Goal: Task Accomplishment & Management: Manage account settings

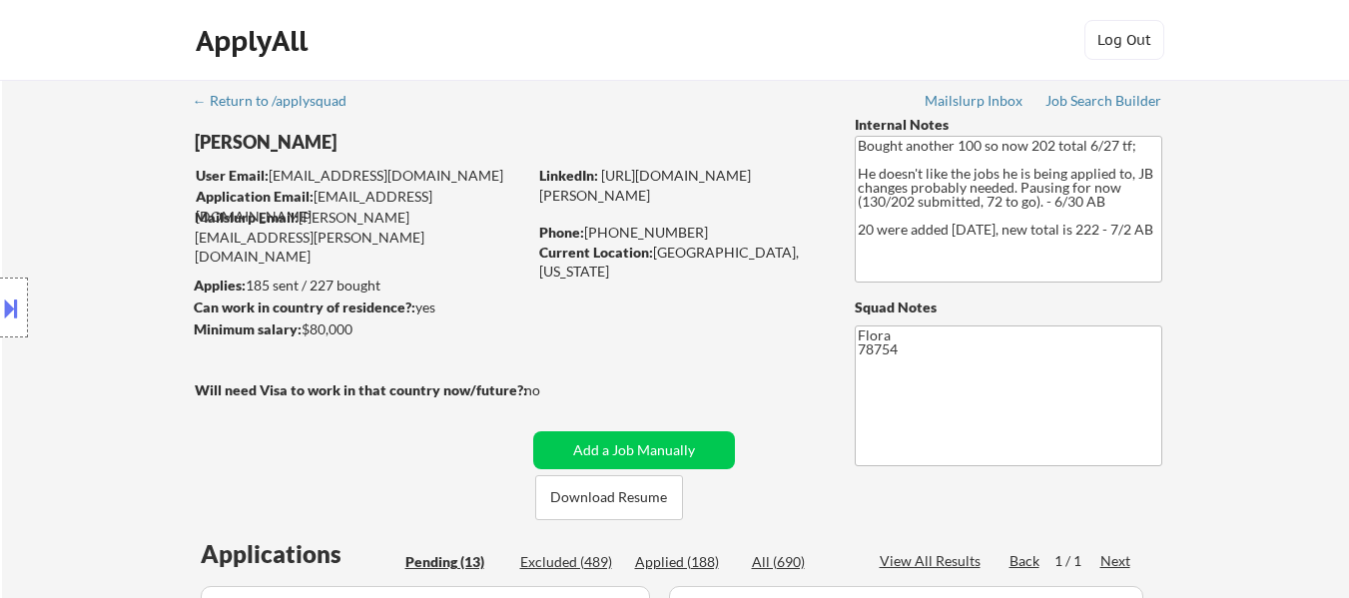
select select ""pending""
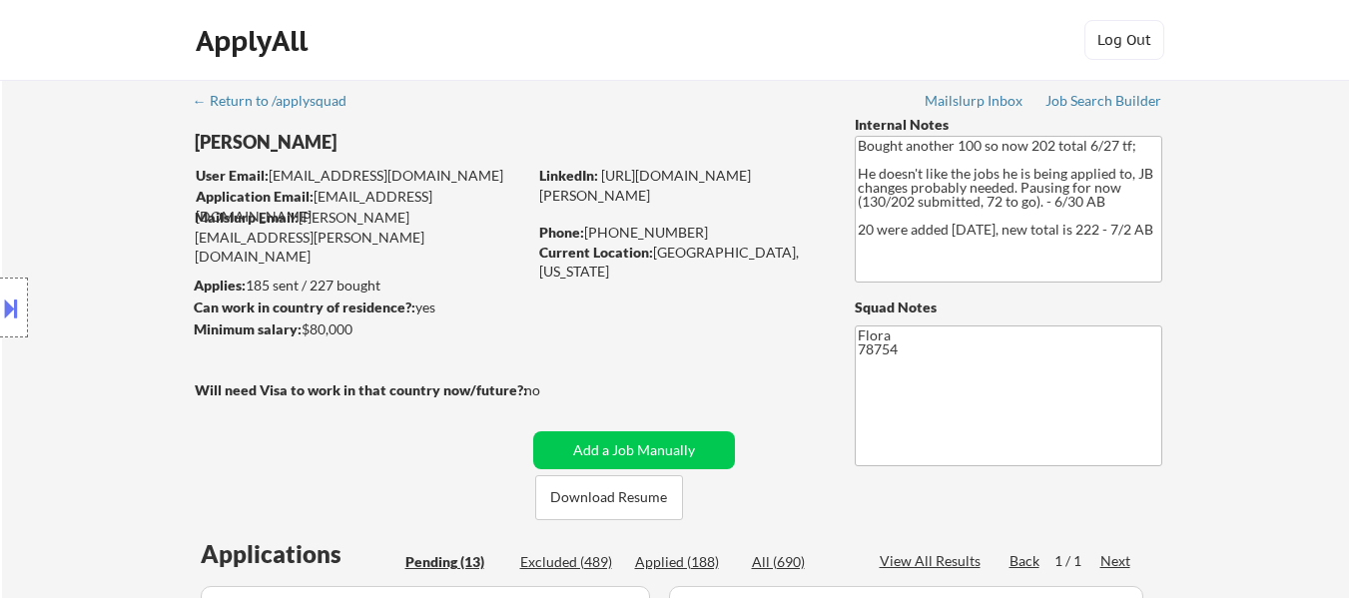
select select ""pending""
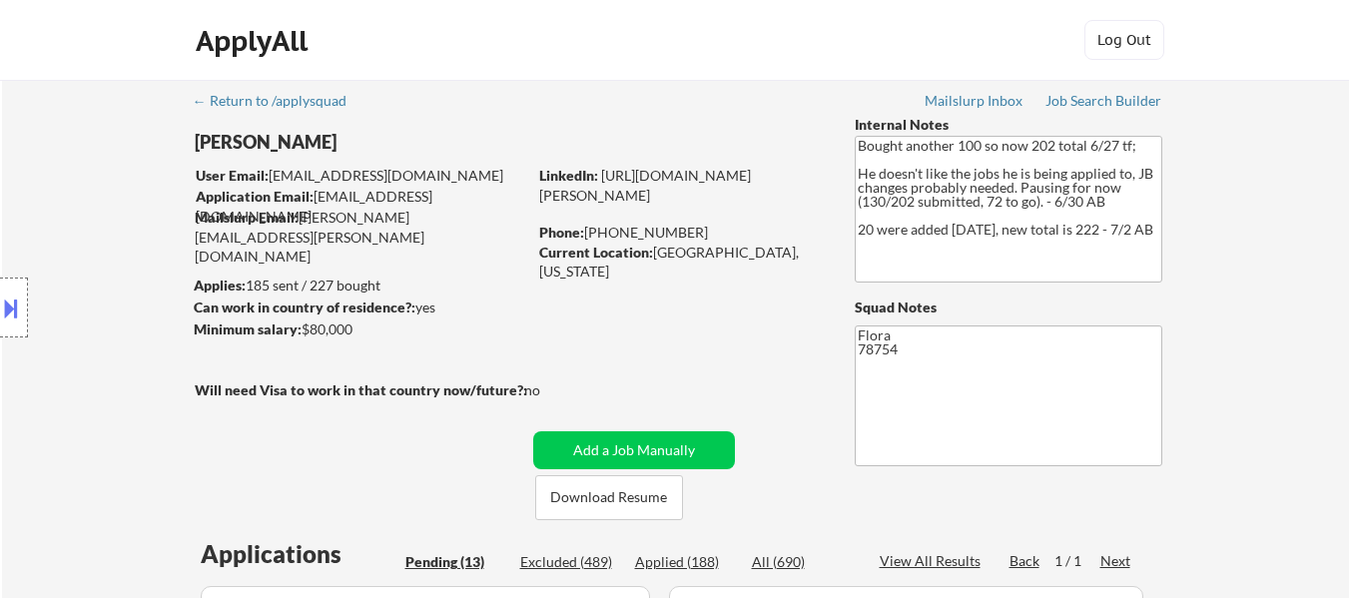
select select ""pending""
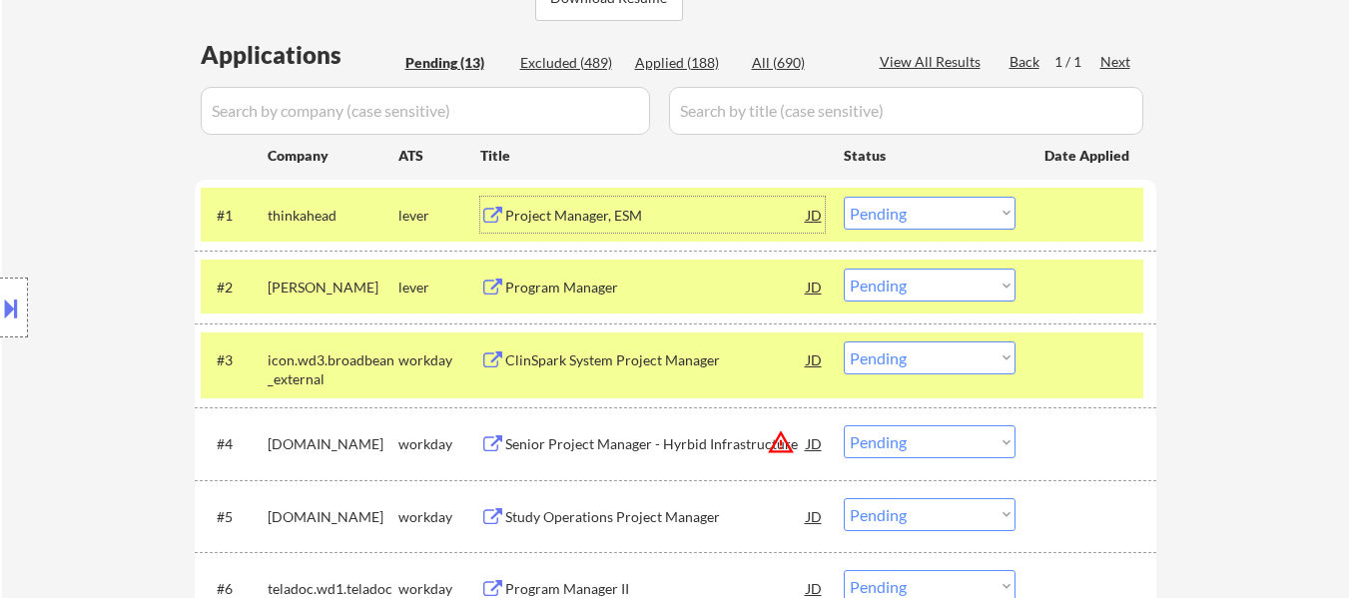
click at [922, 293] on select "Choose an option... Pending Applied Excluded (Questions) Excluded (Expired) Exc…" at bounding box center [929, 285] width 172 height 33
click at [843, 269] on select "Choose an option... Pending Applied Excluded (Questions) Excluded (Expired) Exc…" at bounding box center [929, 285] width 172 height 33
select select ""pending""
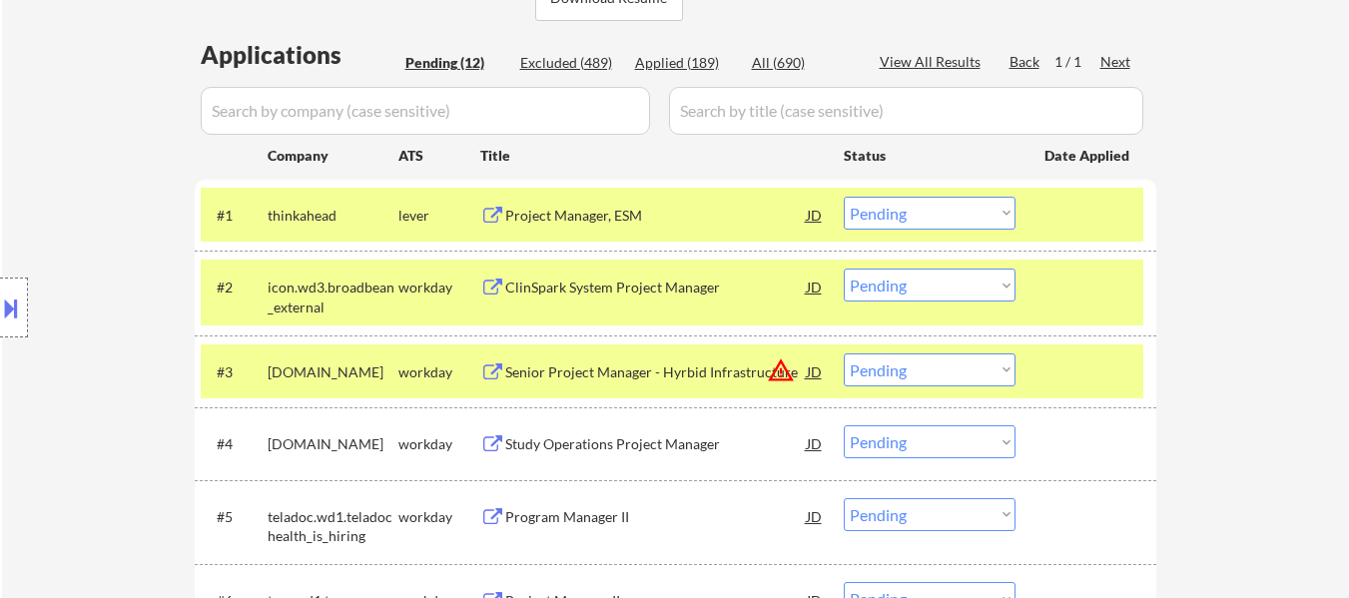
click at [956, 216] on select "Choose an option... Pending Applied Excluded (Questions) Excluded (Expired) Exc…" at bounding box center [929, 213] width 172 height 33
click at [843, 197] on select "Choose an option... Pending Applied Excluded (Questions) Excluded (Expired) Exc…" at bounding box center [929, 213] width 172 height 33
click at [643, 289] on div "ClinSpark System Project Manager" at bounding box center [655, 287] width 301 height 20
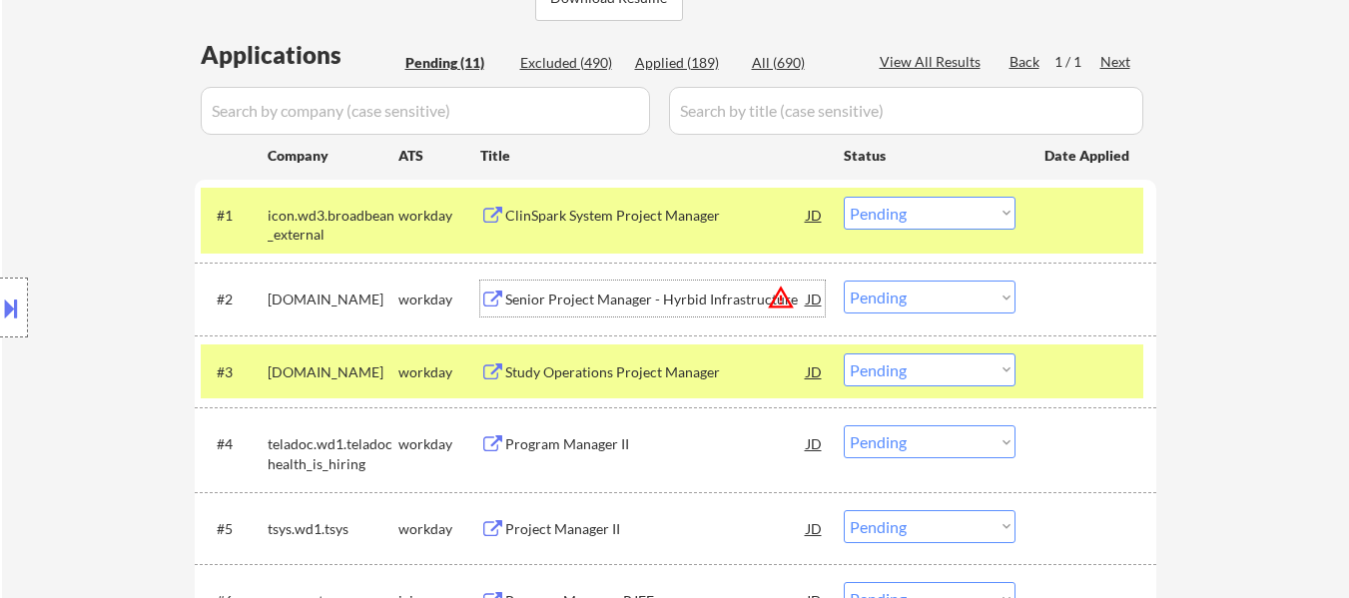
click at [684, 305] on div "Senior Project Manager - Hyrbid Infrastructure" at bounding box center [655, 299] width 301 height 20
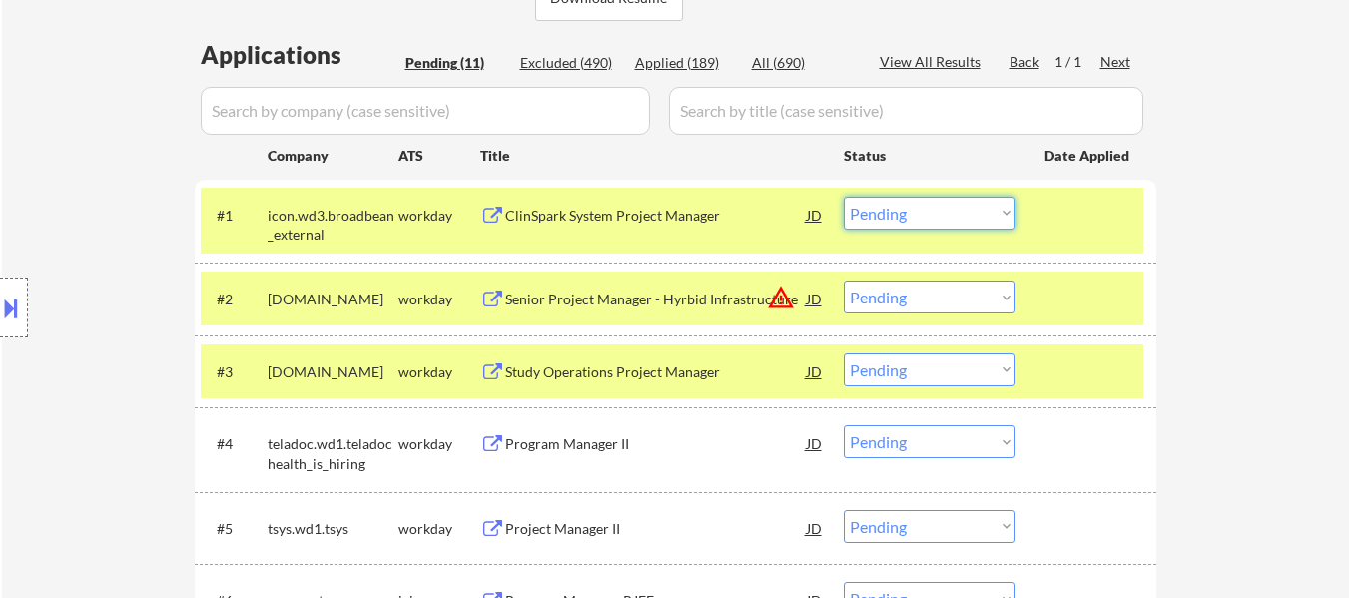
click at [983, 215] on select "Choose an option... Pending Applied Excluded (Questions) Excluded (Expired) Exc…" at bounding box center [929, 213] width 172 height 33
click at [843, 197] on select "Choose an option... Pending Applied Excluded (Questions) Excluded (Expired) Exc…" at bounding box center [929, 213] width 172 height 33
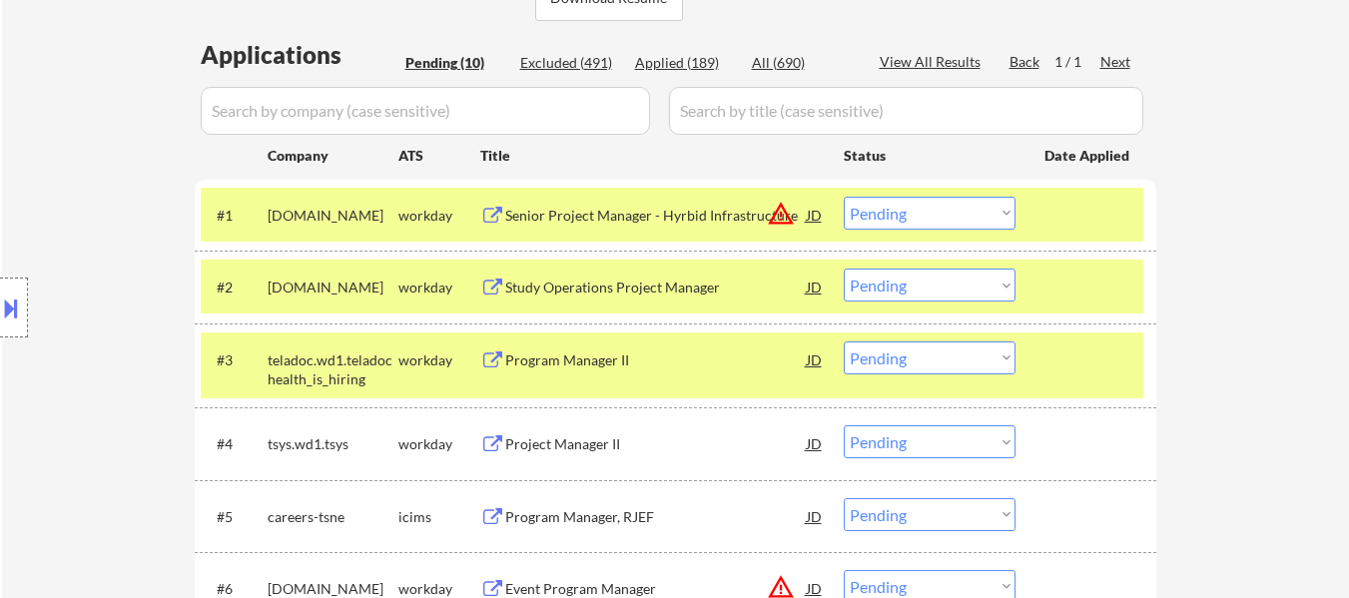
click at [935, 212] on select "Choose an option... Pending Applied Excluded (Questions) Excluded (Expired) Exc…" at bounding box center [929, 213] width 172 height 33
click at [843, 197] on select "Choose an option... Pending Applied Excluded (Questions) Excluded (Expired) Exc…" at bounding box center [929, 213] width 172 height 33
click at [603, 296] on div "Study Operations Project Manager" at bounding box center [655, 287] width 301 height 20
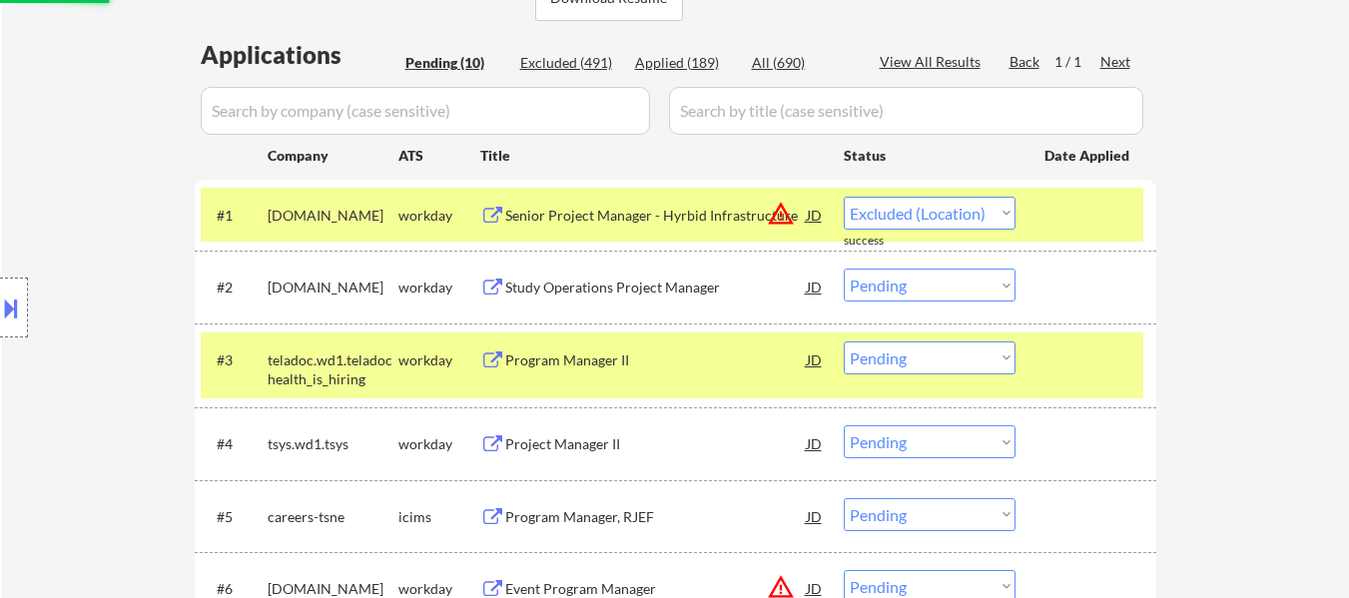
select select ""pending""
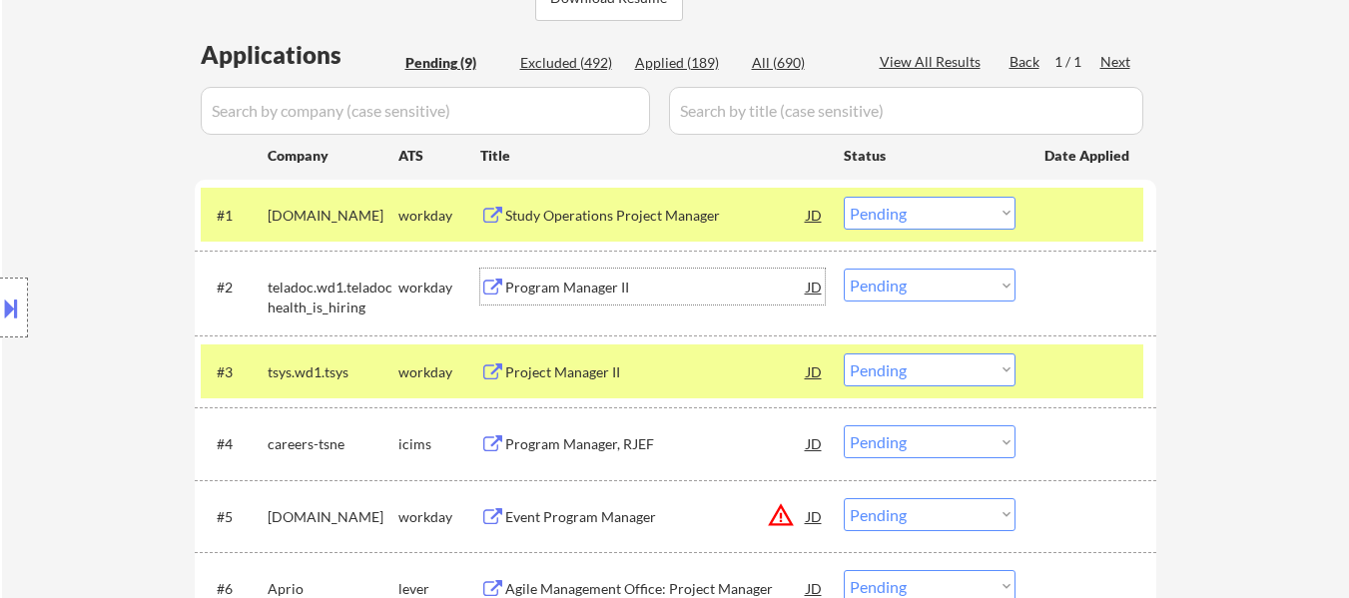
click at [559, 277] on div "Program Manager II" at bounding box center [655, 287] width 301 height 20
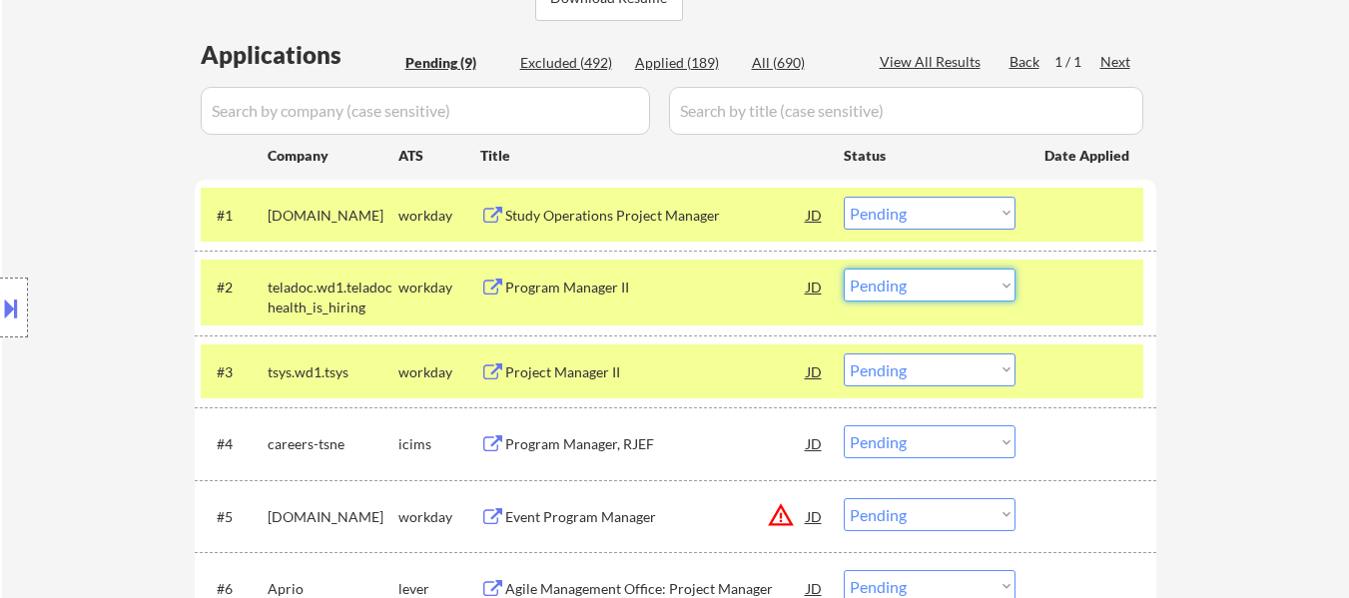
drag, startPoint x: 922, startPoint y: 283, endPoint x: 924, endPoint y: 294, distance: 11.2
click at [923, 282] on select "Choose an option... Pending Applied Excluded (Questions) Excluded (Expired) Exc…" at bounding box center [929, 285] width 172 height 33
click at [843, 269] on select "Choose an option... Pending Applied Excluded (Questions) Excluded (Expired) Exc…" at bounding box center [929, 285] width 172 height 33
select select ""pending""
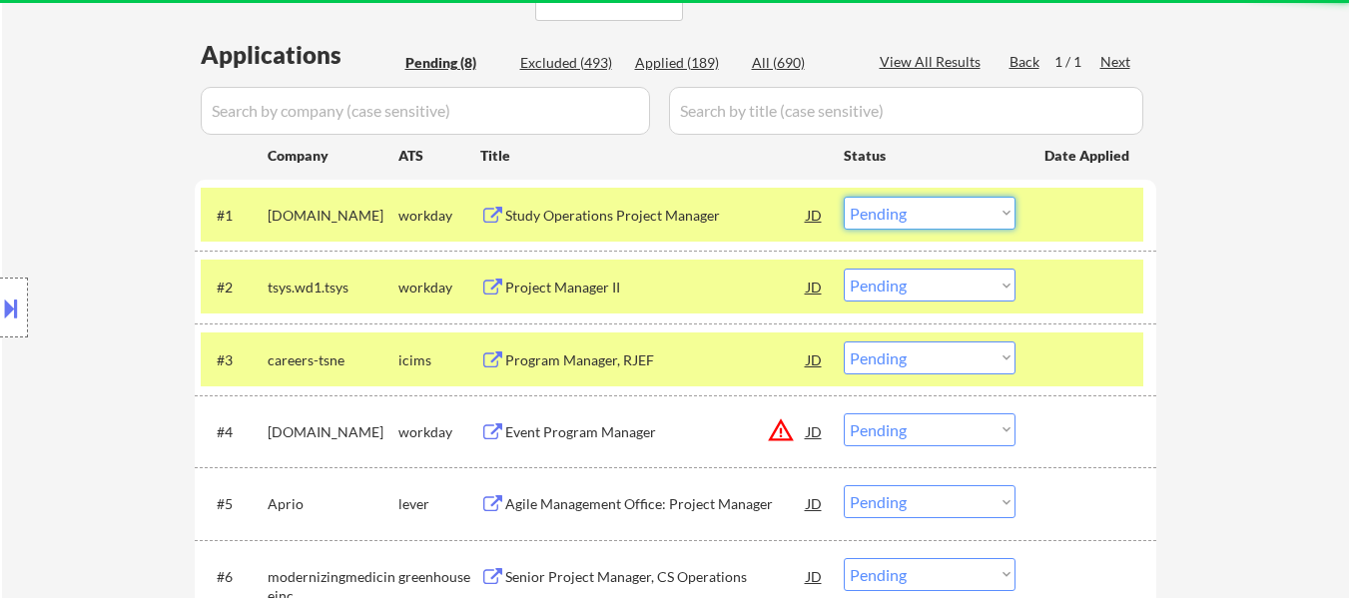
click at [917, 220] on select "Choose an option... Pending Applied Excluded (Questions) Excluded (Expired) Exc…" at bounding box center [929, 213] width 172 height 33
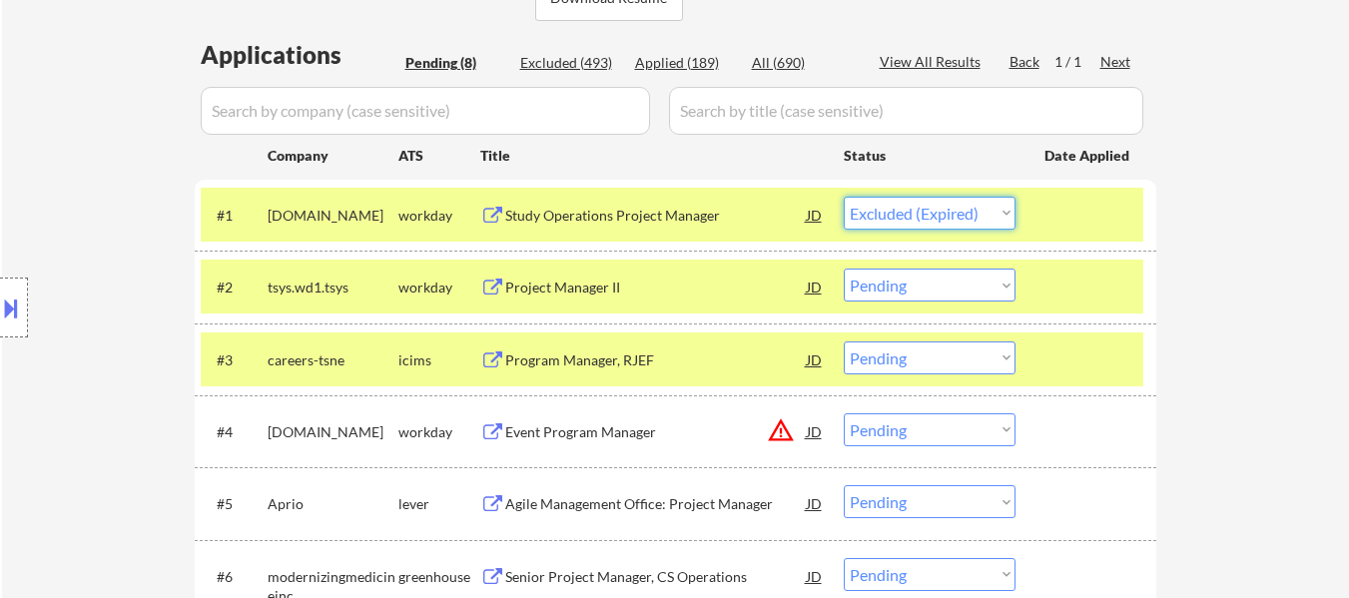
click at [843, 197] on select "Choose an option... Pending Applied Excluded (Questions) Excluded (Expired) Exc…" at bounding box center [929, 213] width 172 height 33
click at [571, 286] on div "Project Manager II" at bounding box center [655, 287] width 301 height 20
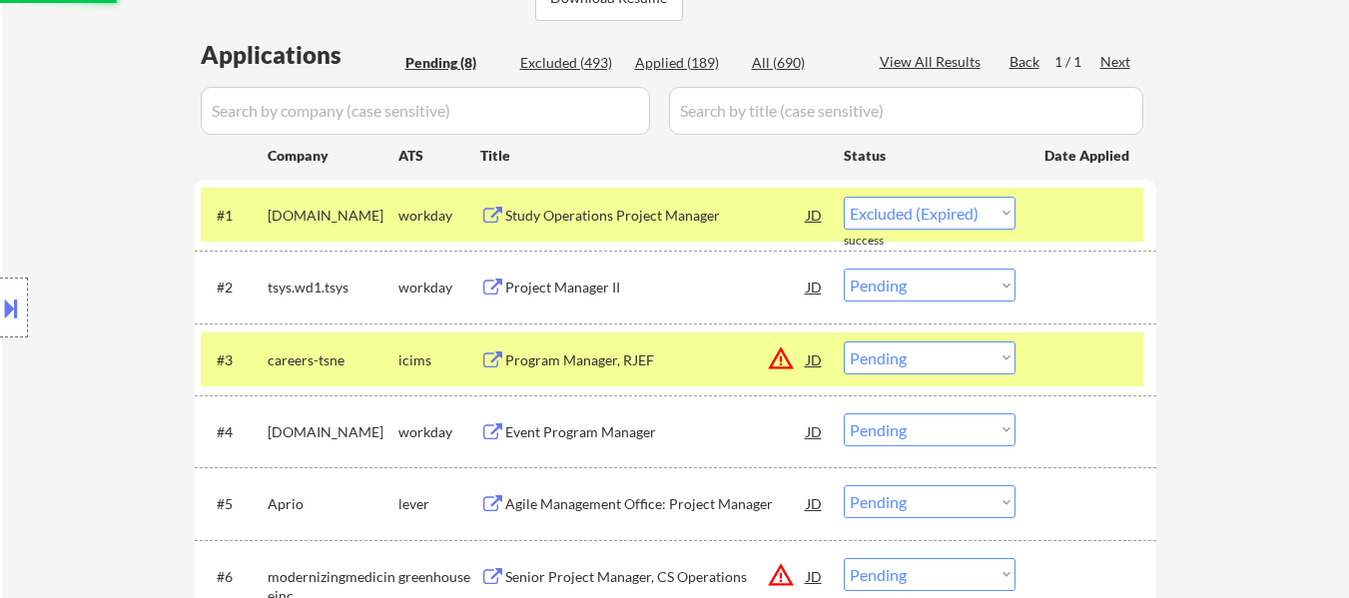
select select ""pending""
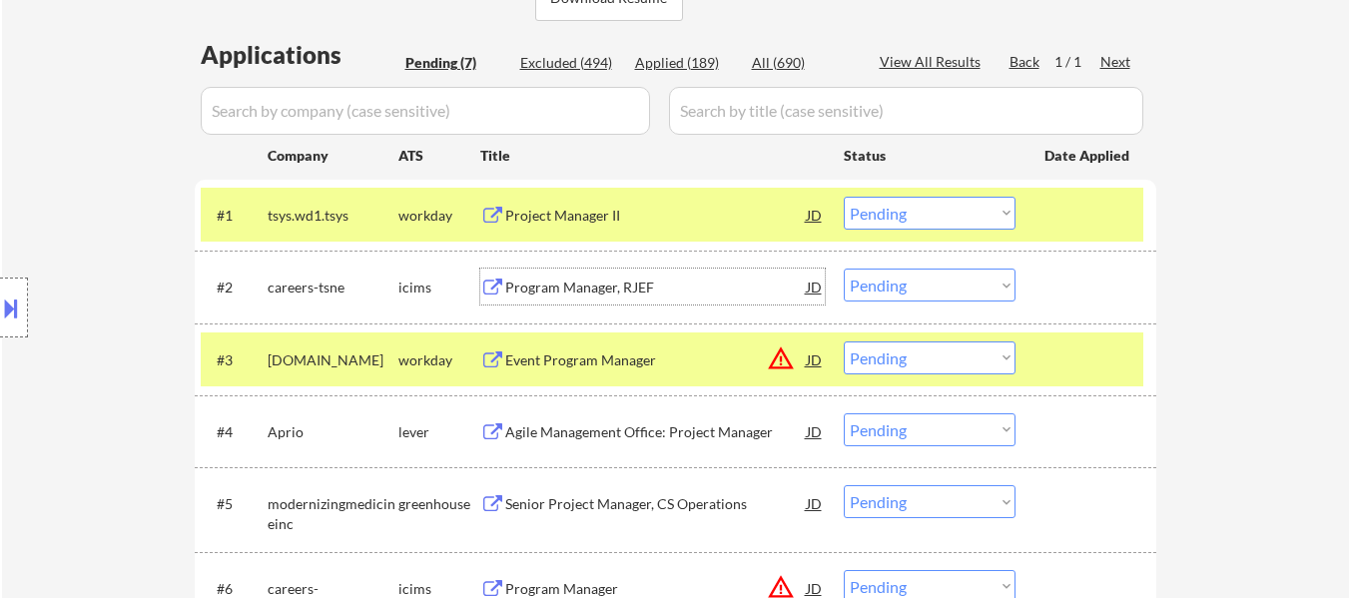
click at [925, 287] on select "Choose an option... Pending Applied Excluded (Questions) Excluded (Expired) Exc…" at bounding box center [929, 285] width 172 height 33
click at [843, 269] on select "Choose an option... Pending Applied Excluded (Questions) Excluded (Expired) Exc…" at bounding box center [929, 285] width 172 height 33
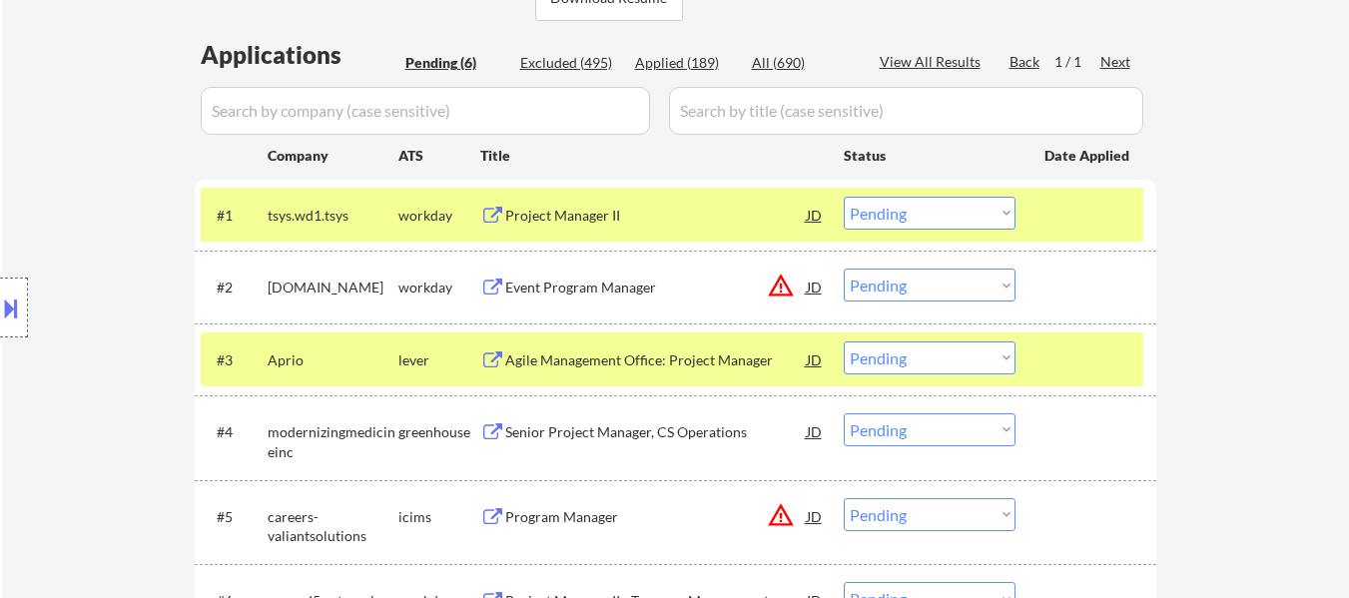
click at [610, 282] on div "Event Program Manager" at bounding box center [655, 287] width 301 height 20
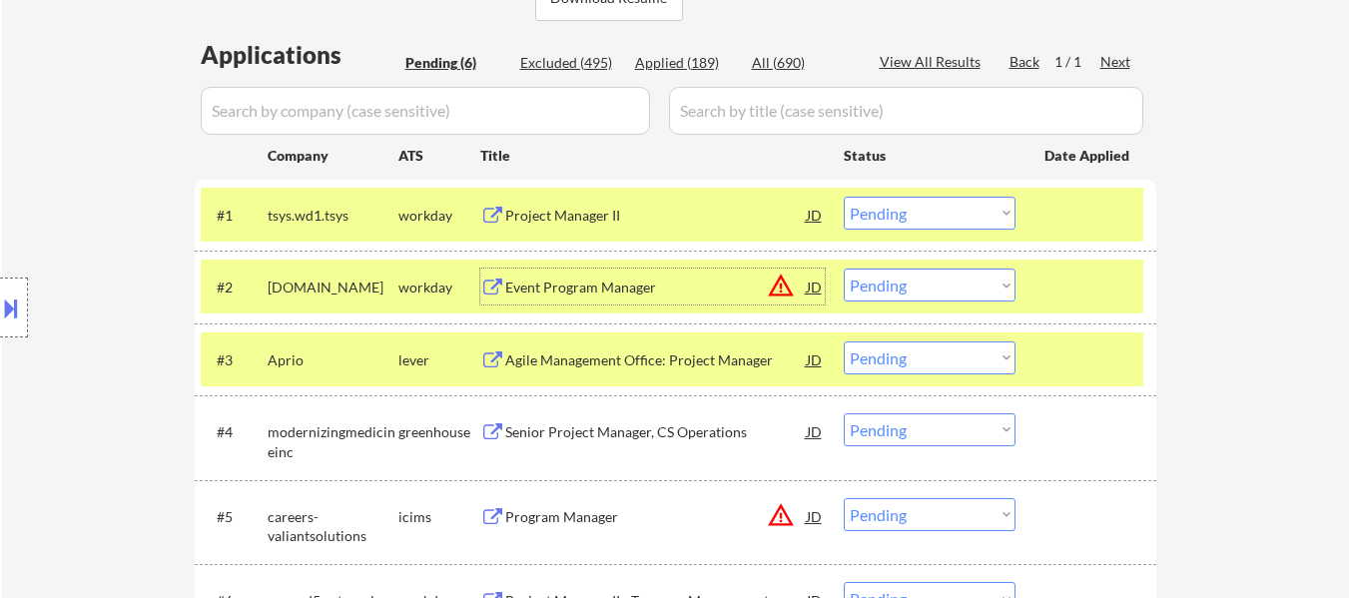
click at [661, 358] on div "Agile Management Office: Project Manager" at bounding box center [655, 360] width 301 height 20
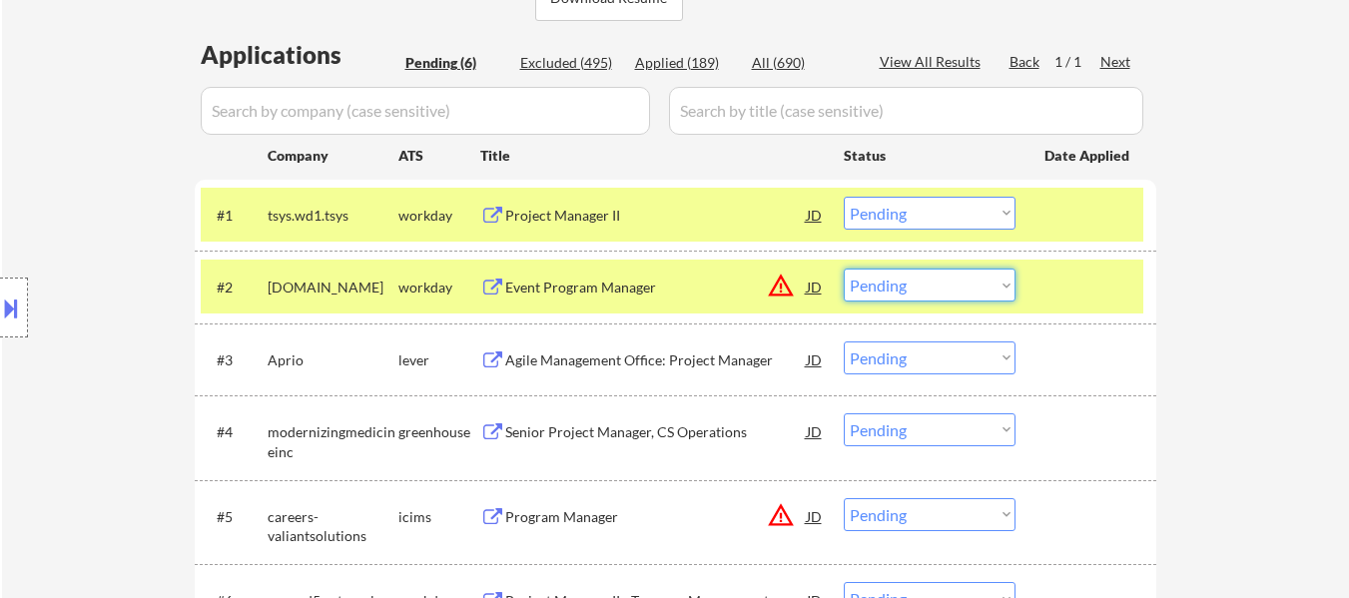
click at [912, 282] on select "Choose an option... Pending Applied Excluded (Questions) Excluded (Expired) Exc…" at bounding box center [929, 285] width 172 height 33
click at [843, 269] on select "Choose an option... Pending Applied Excluded (Questions) Excluded (Expired) Exc…" at bounding box center [929, 285] width 172 height 33
select select ""pending""
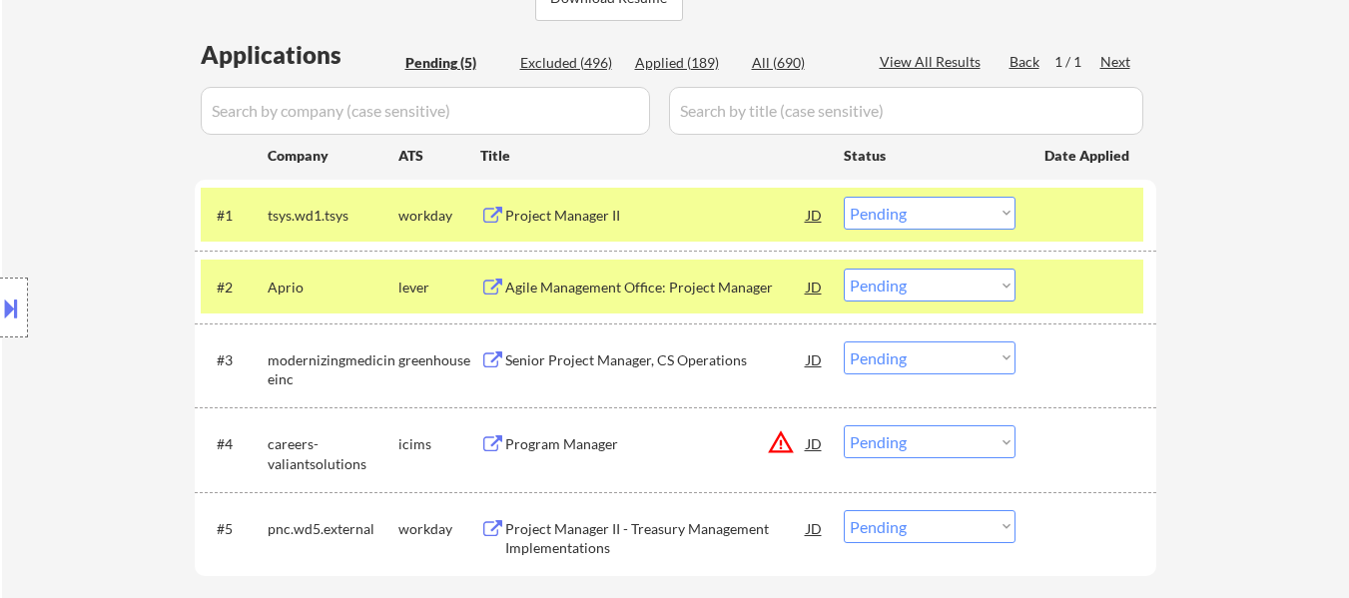
click at [12, 314] on button at bounding box center [11, 307] width 22 height 33
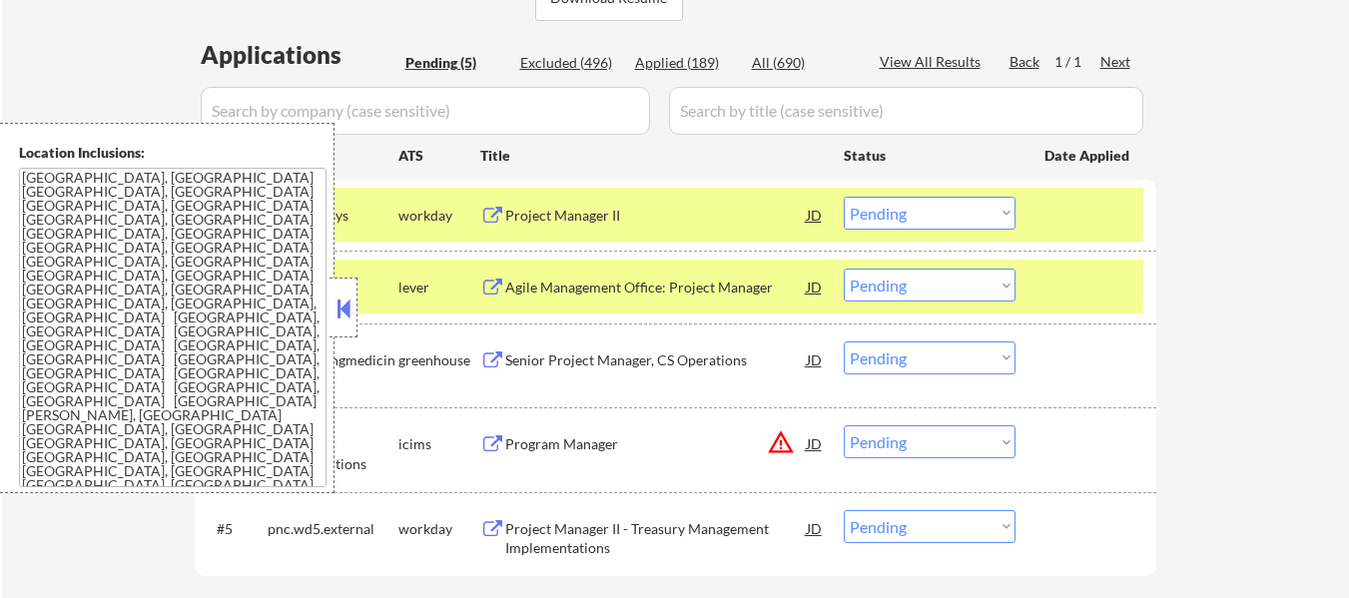
click at [349, 303] on button at bounding box center [343, 308] width 22 height 30
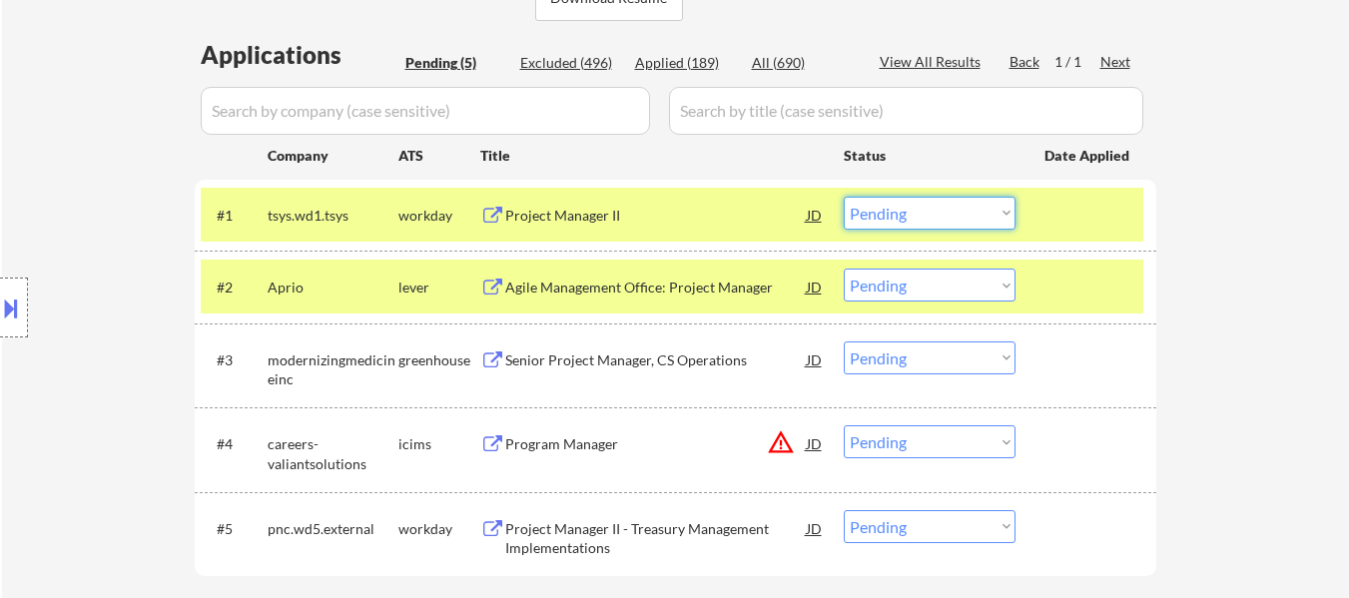
click at [951, 213] on select "Choose an option... Pending Applied Excluded (Questions) Excluded (Expired) Exc…" at bounding box center [929, 213] width 172 height 33
click at [843, 197] on select "Choose an option... Pending Applied Excluded (Questions) Excluded (Expired) Exc…" at bounding box center [929, 213] width 172 height 33
select select ""pending""
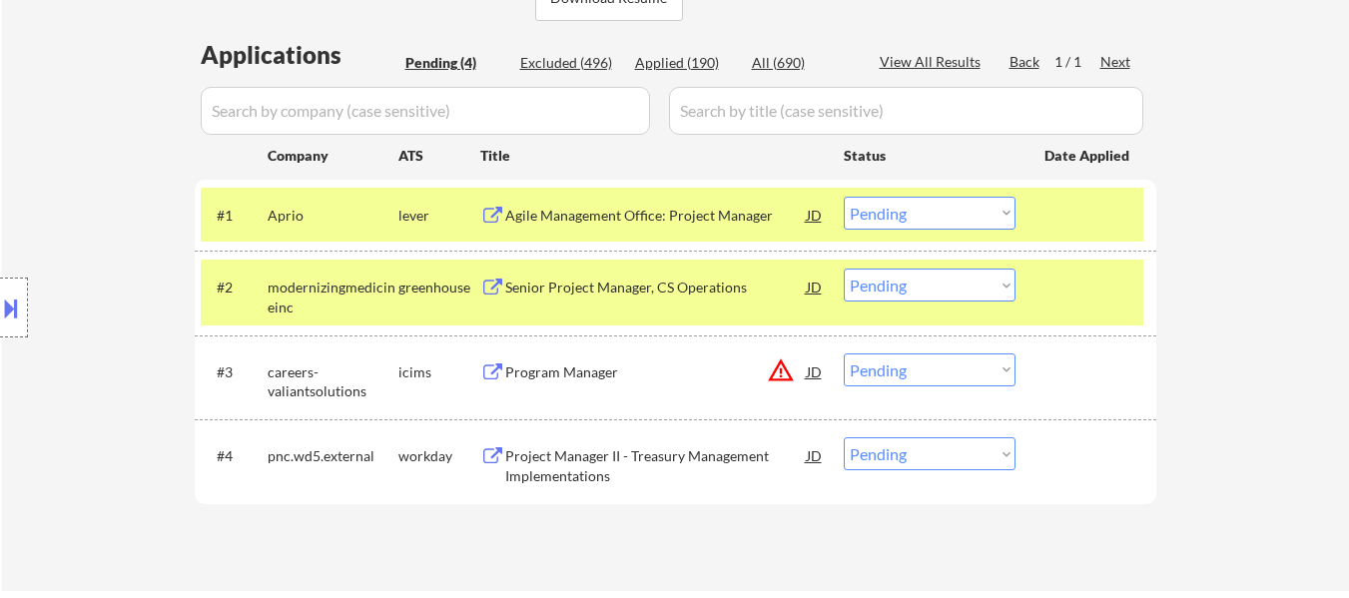
click at [597, 285] on div "Senior Project Manager, CS Operations" at bounding box center [655, 287] width 301 height 20
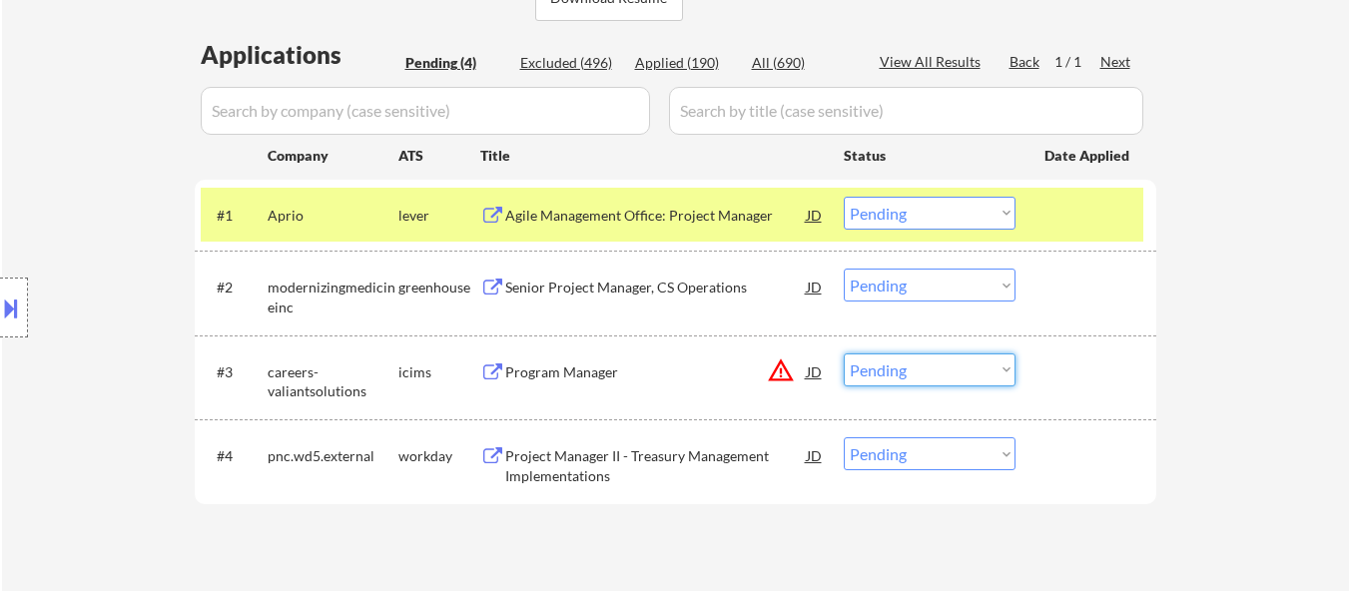
click at [880, 378] on select "Choose an option... Pending Applied Excluded (Questions) Excluded (Expired) Exc…" at bounding box center [929, 369] width 172 height 33
click at [843, 353] on select "Choose an option... Pending Applied Excluded (Questions) Excluded (Expired) Exc…" at bounding box center [929, 369] width 172 height 33
select select ""pending""
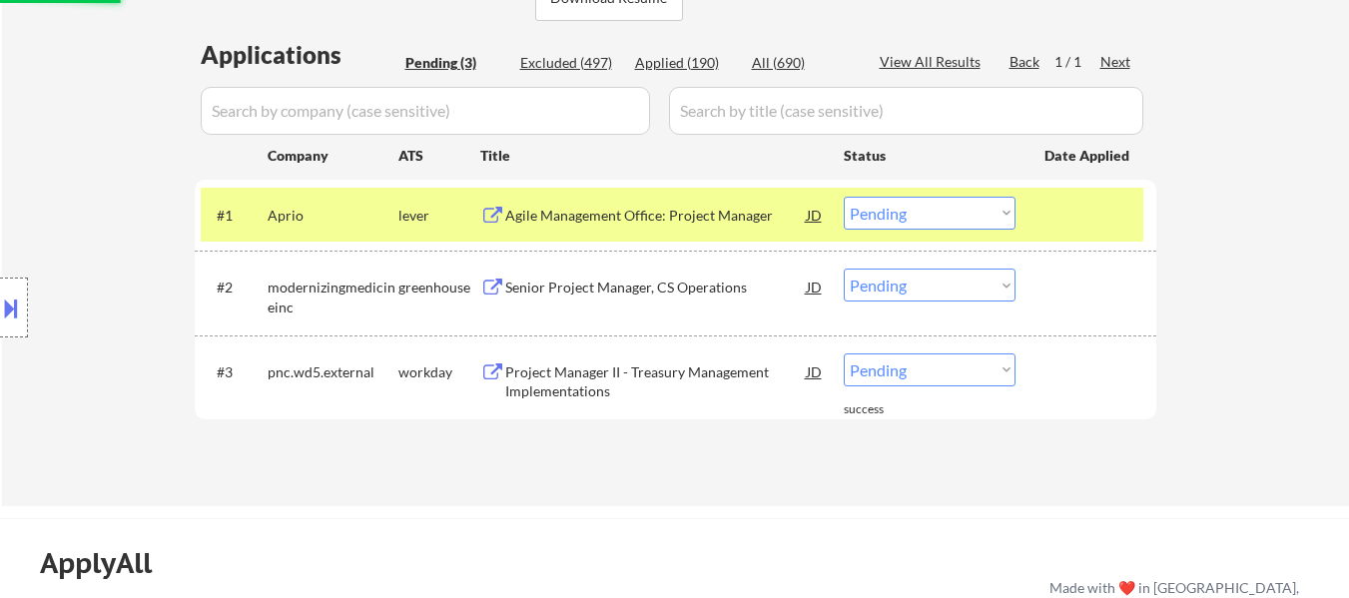
click at [638, 468] on div "Applications Pending (3) Excluded (497) Applied (190) All (690) View All Result…" at bounding box center [675, 253] width 961 height 431
click at [593, 382] on div "Project Manager II - Treasury Management Implementations" at bounding box center [655, 381] width 301 height 39
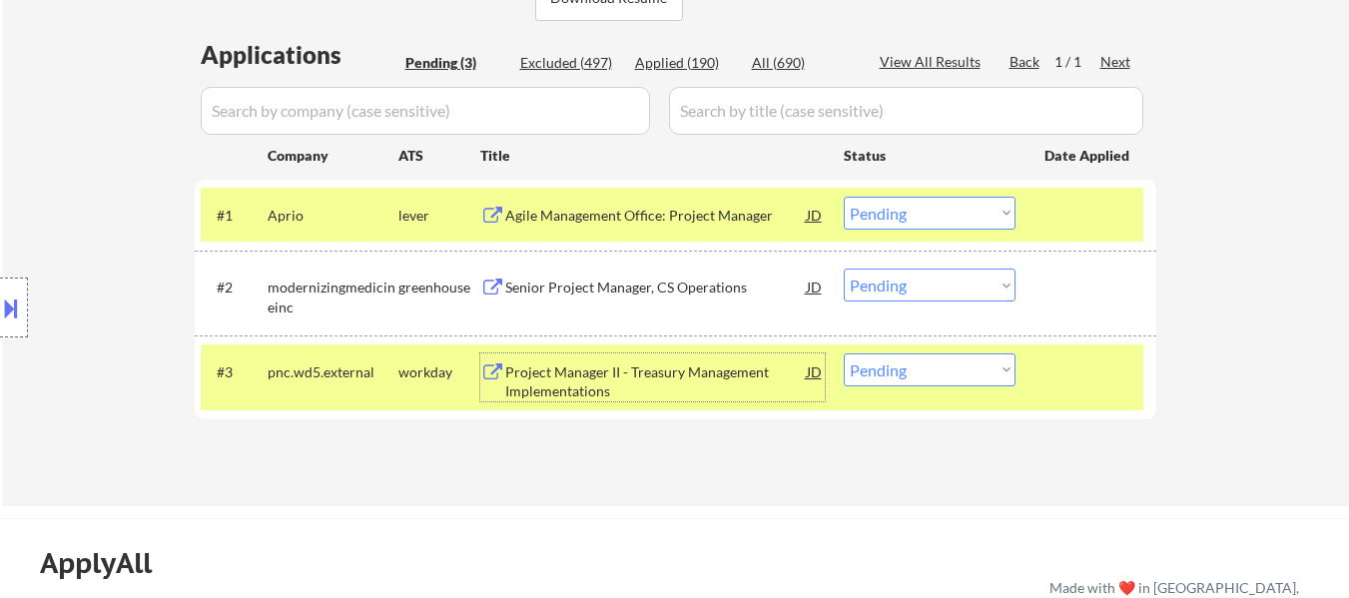
click at [925, 208] on select "Choose an option... Pending Applied Excluded (Questions) Excluded (Expired) Exc…" at bounding box center [929, 213] width 172 height 33
click at [843, 197] on select "Choose an option... Pending Applied Excluded (Questions) Excluded (Expired) Exc…" at bounding box center [929, 213] width 172 height 33
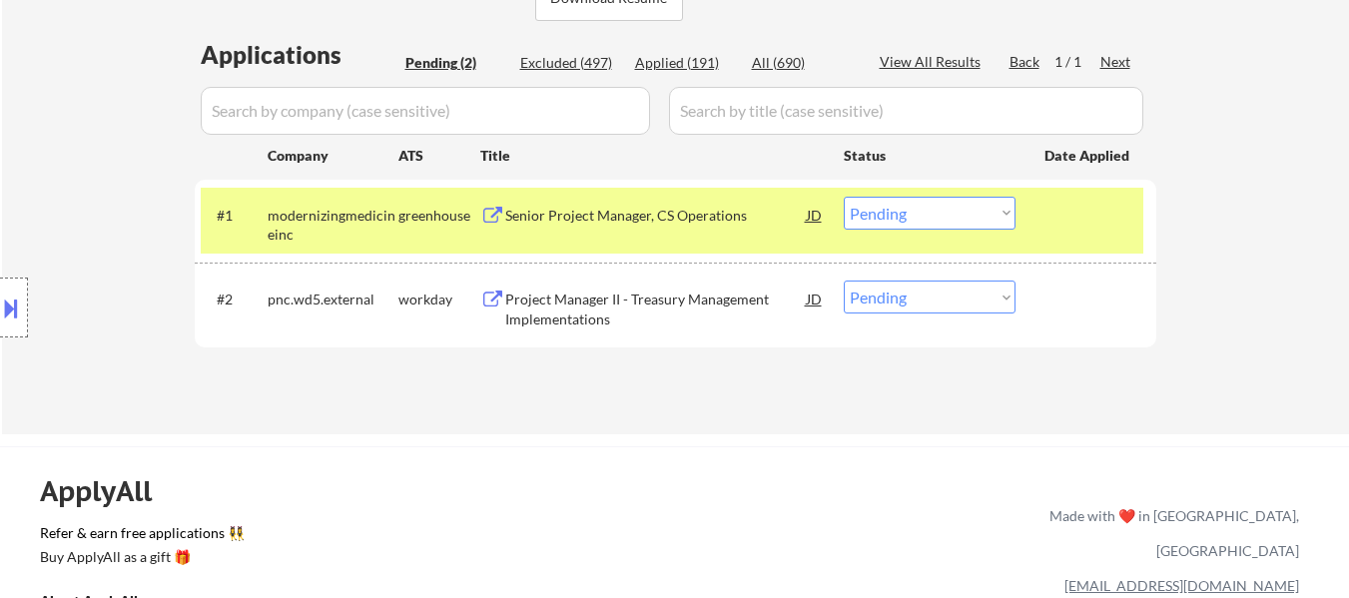
click at [936, 208] on select "Choose an option... Pending Applied Excluded (Questions) Excluded (Expired) Exc…" at bounding box center [929, 213] width 172 height 33
click at [843, 197] on select "Choose an option... Pending Applied Excluded (Questions) Excluded (Expired) Exc…" at bounding box center [929, 213] width 172 height 33
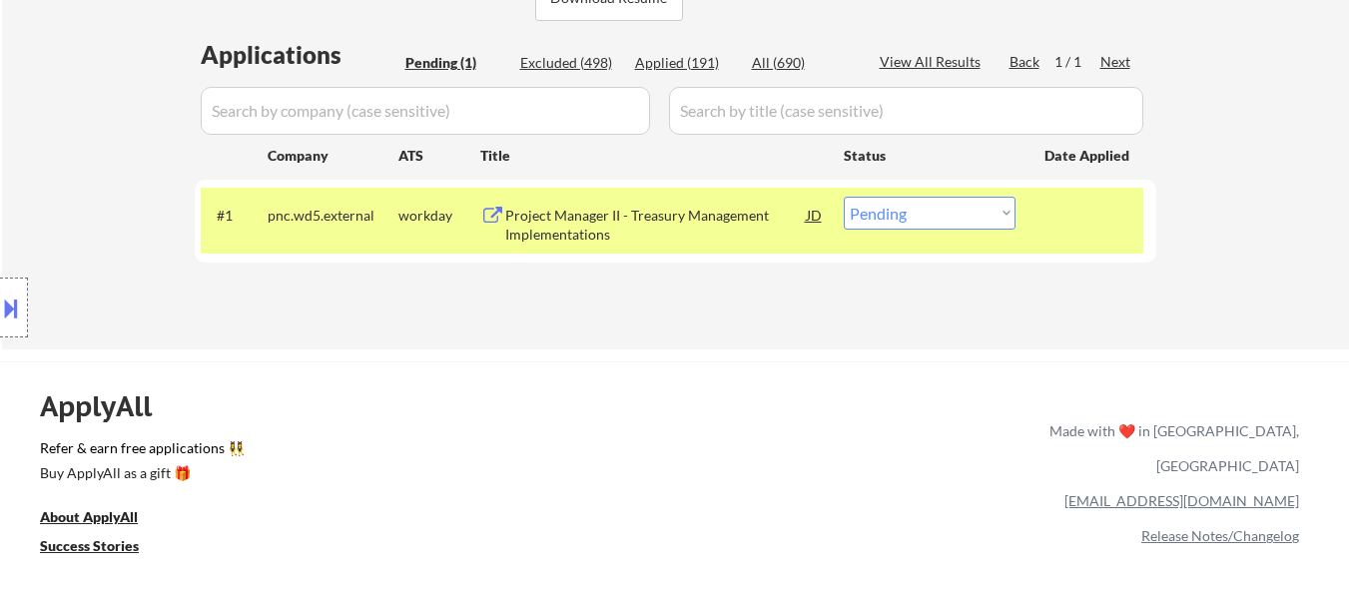
click at [977, 214] on select "Choose an option... Pending Applied Excluded (Questions) Excluded (Expired) Exc…" at bounding box center [929, 213] width 172 height 33
select select ""excluded__bad_match_""
click at [843, 197] on select "Choose an option... Pending Applied Excluded (Questions) Excluded (Expired) Exc…" at bounding box center [929, 213] width 172 height 33
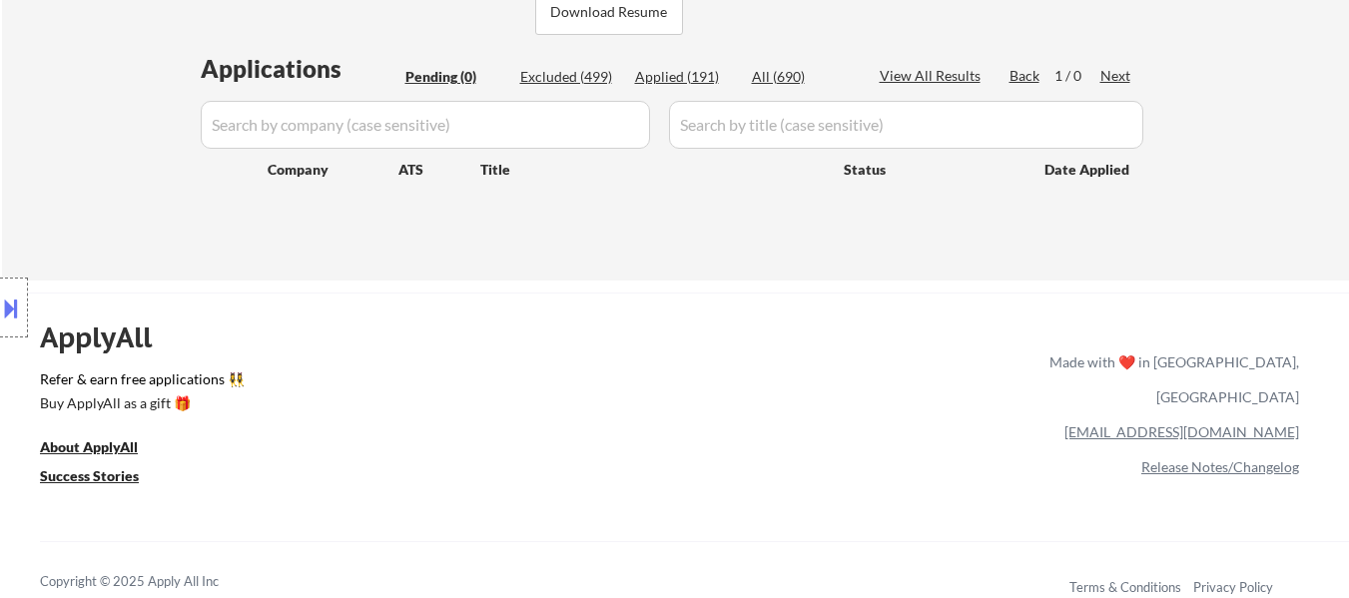
scroll to position [399, 0]
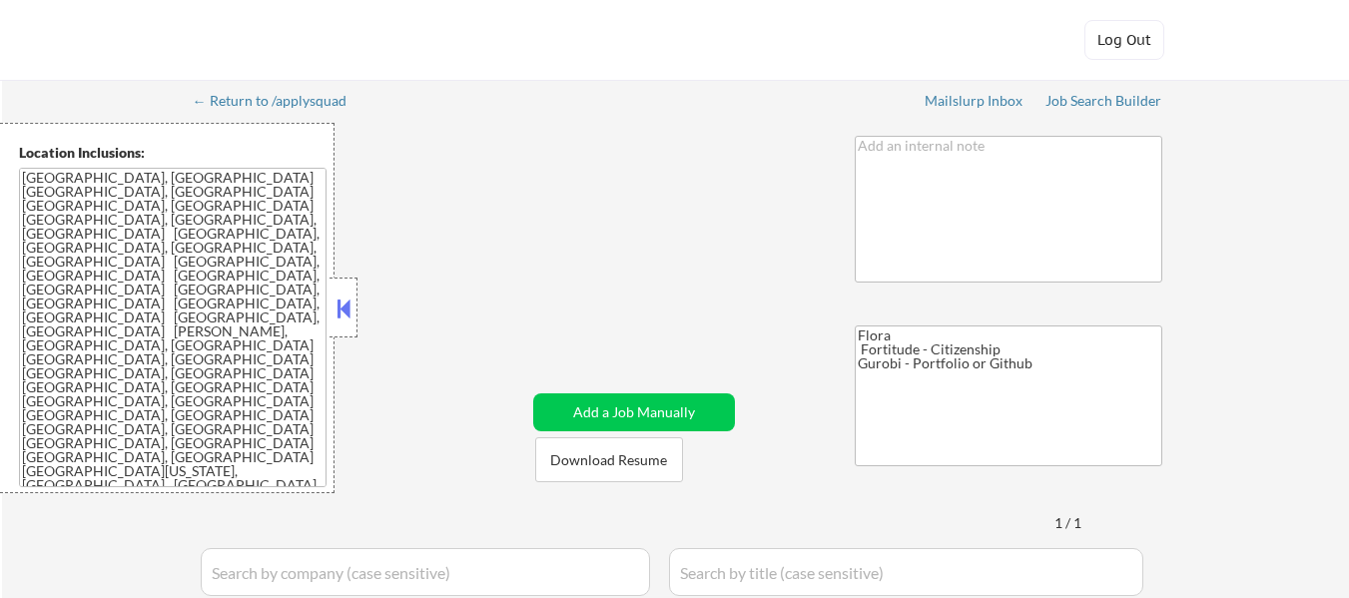
select select ""pending""
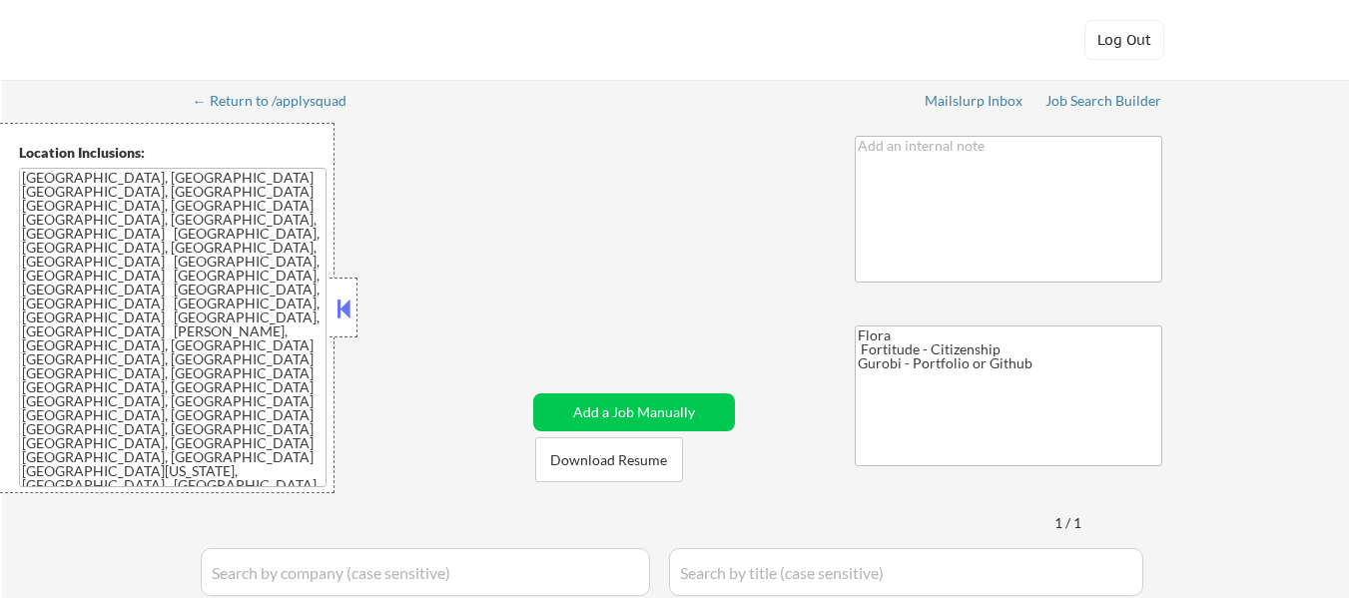
select select ""pending""
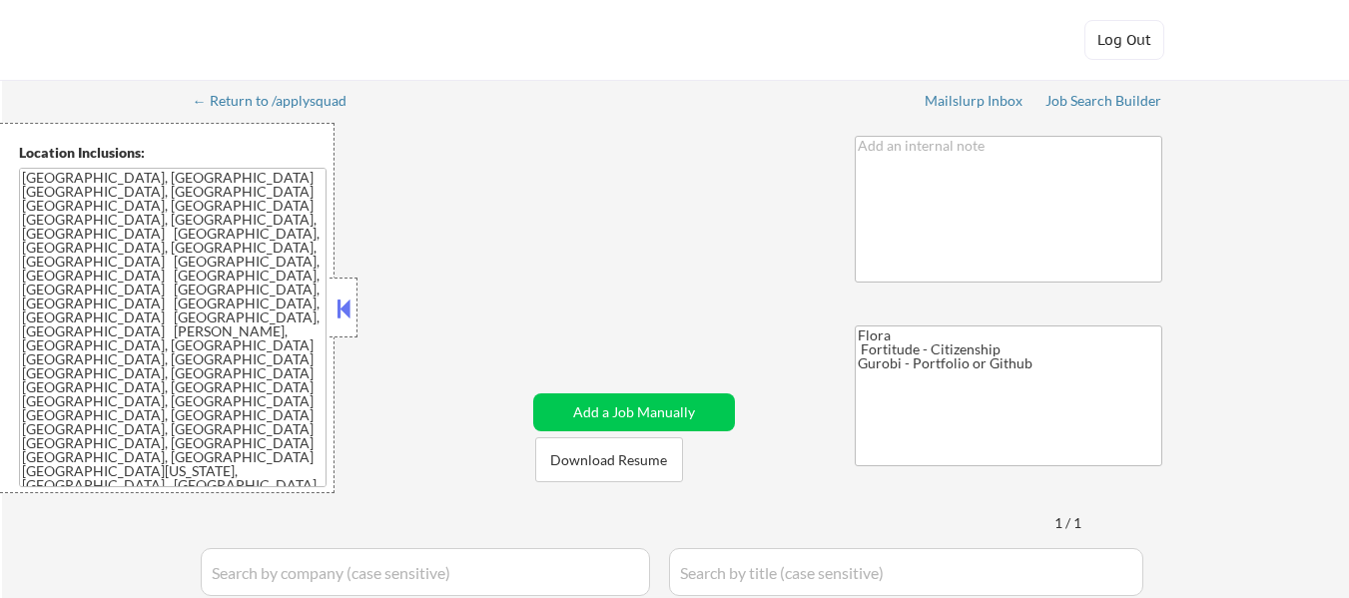
select select ""pending""
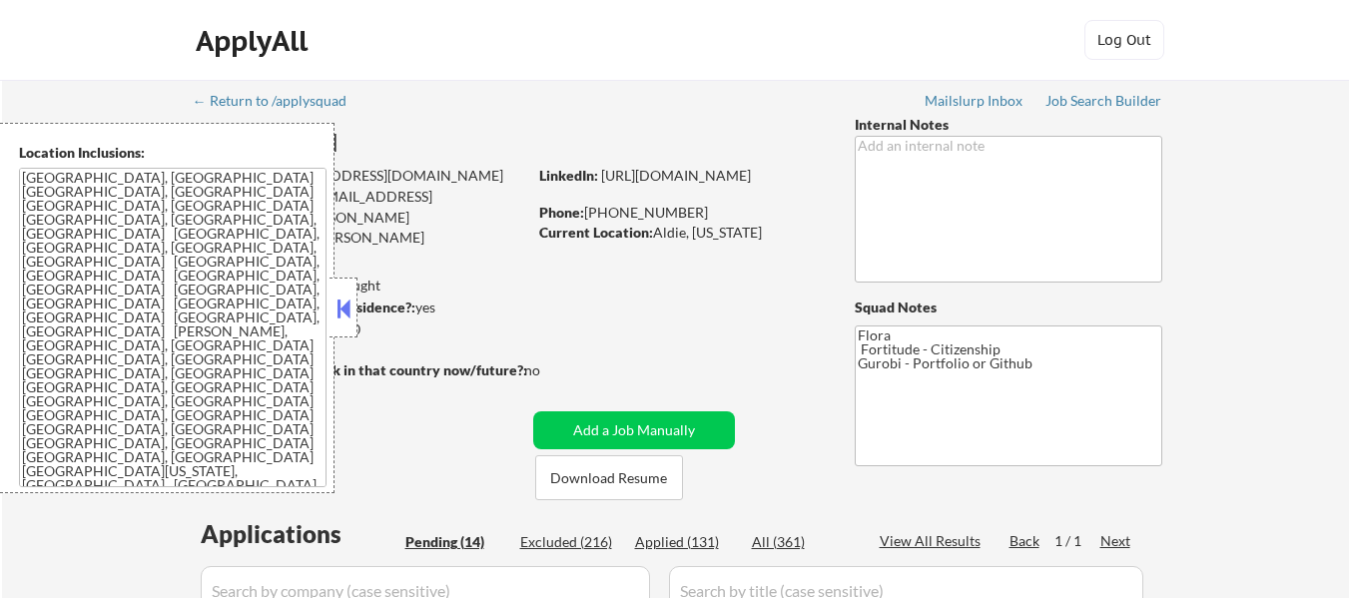
click at [346, 322] on button at bounding box center [343, 308] width 22 height 30
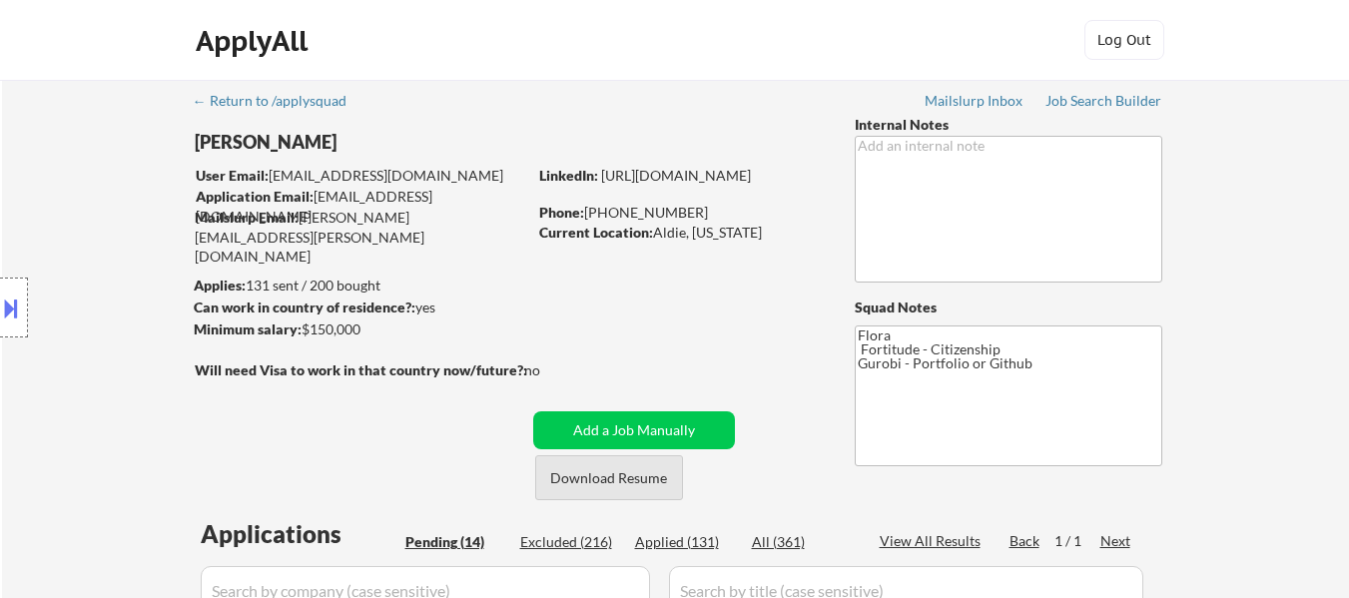
click at [593, 483] on button "Download Resume" at bounding box center [609, 477] width 148 height 45
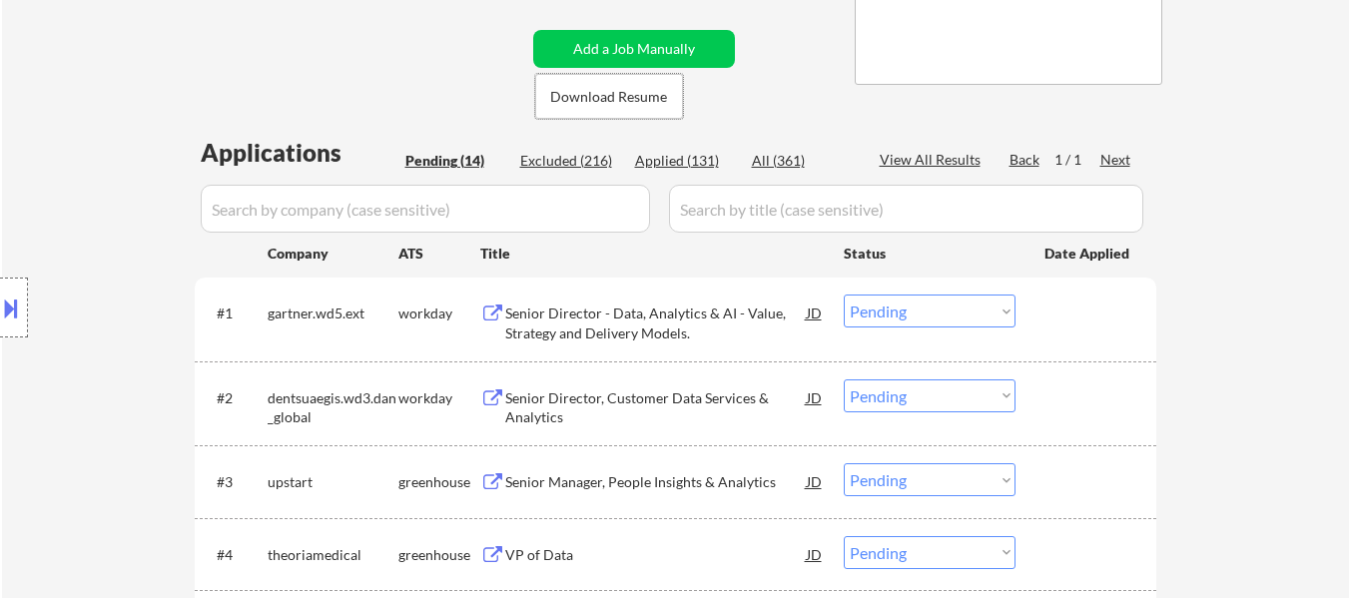
scroll to position [399, 0]
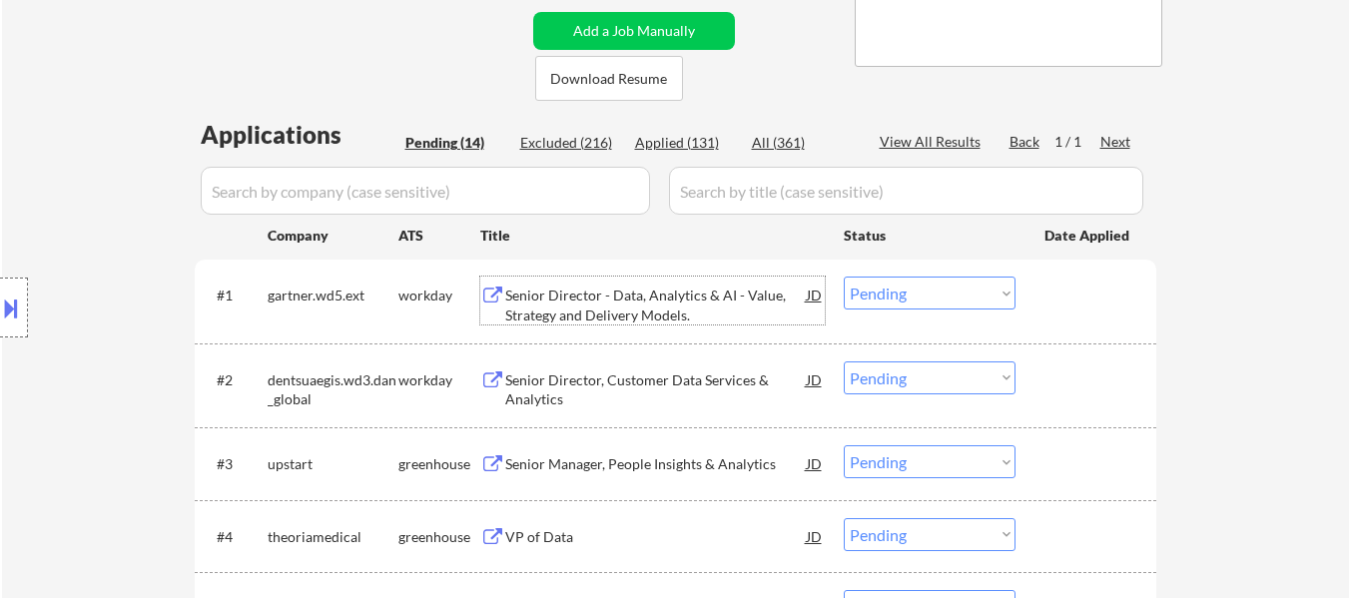
click at [639, 303] on div "Senior Director - Data, Analytics & AI - Value, Strategy and Delivery Models." at bounding box center [655, 304] width 301 height 39
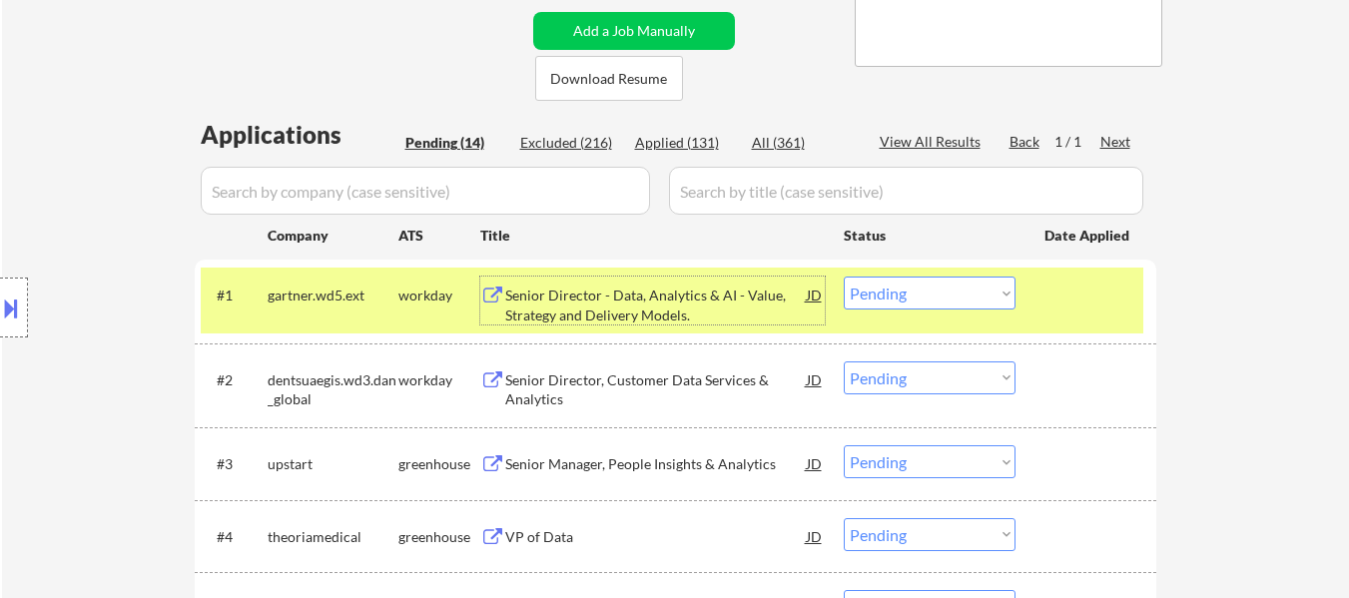
click at [688, 383] on div "Senior Director, Customer Data Services & Analytics" at bounding box center [655, 389] width 301 height 39
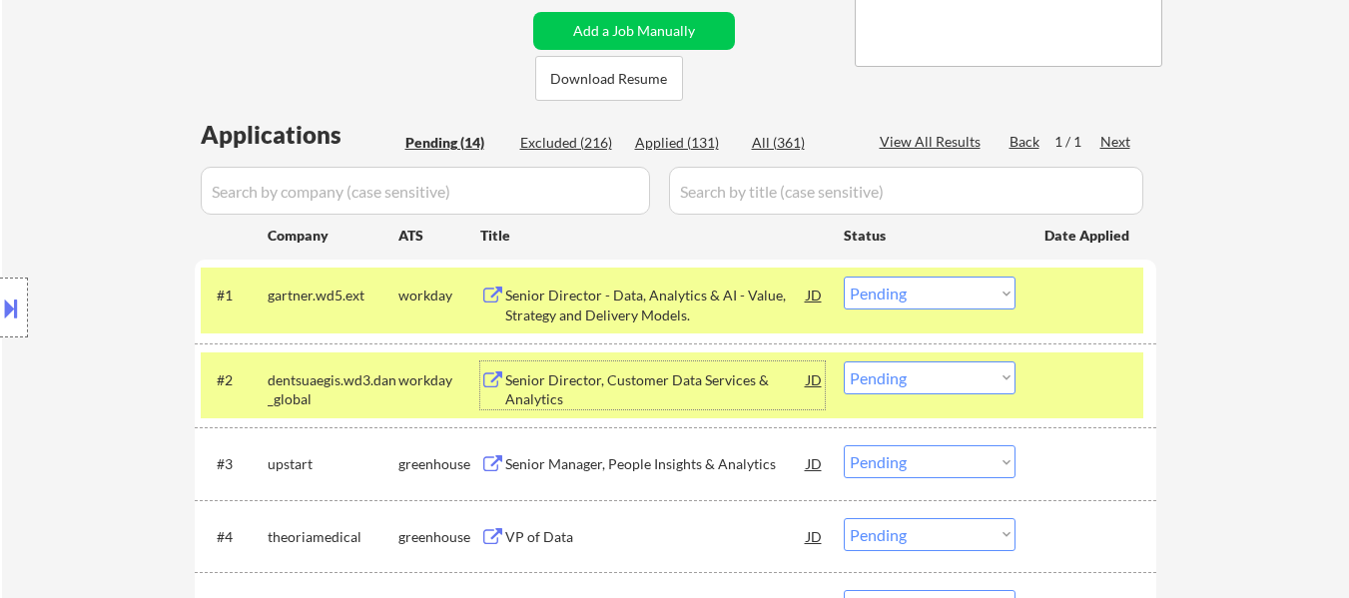
click at [661, 469] on div "Senior Manager, People Insights & Analytics" at bounding box center [655, 464] width 301 height 20
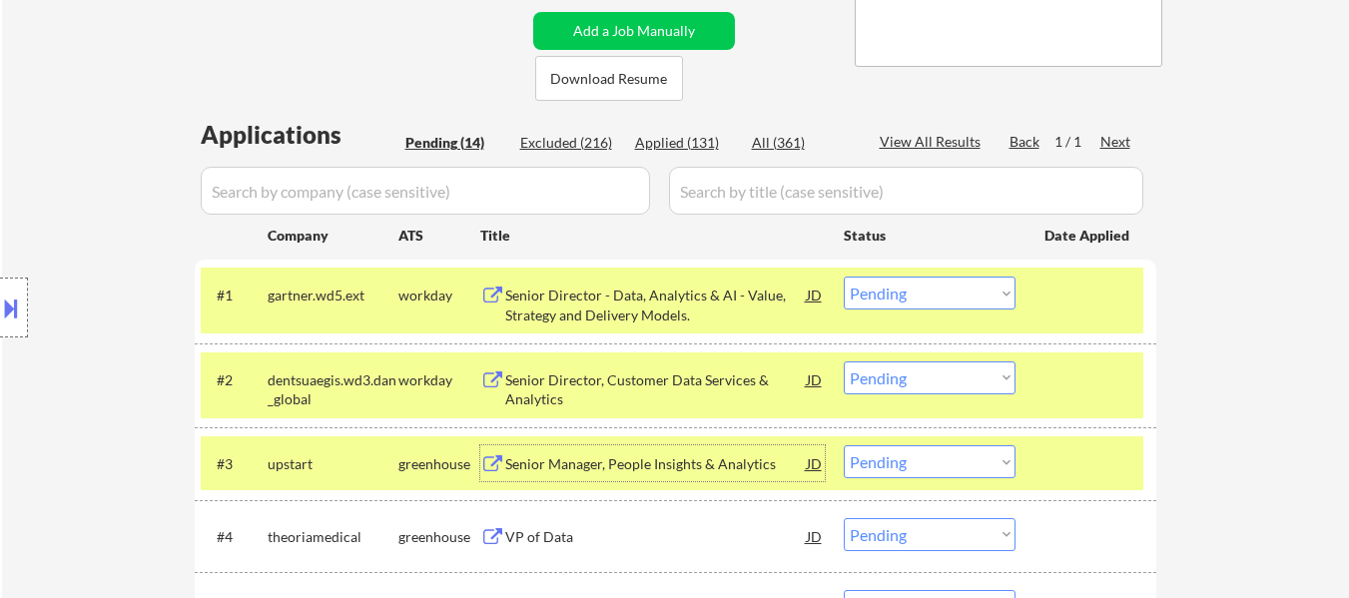
scroll to position [499, 0]
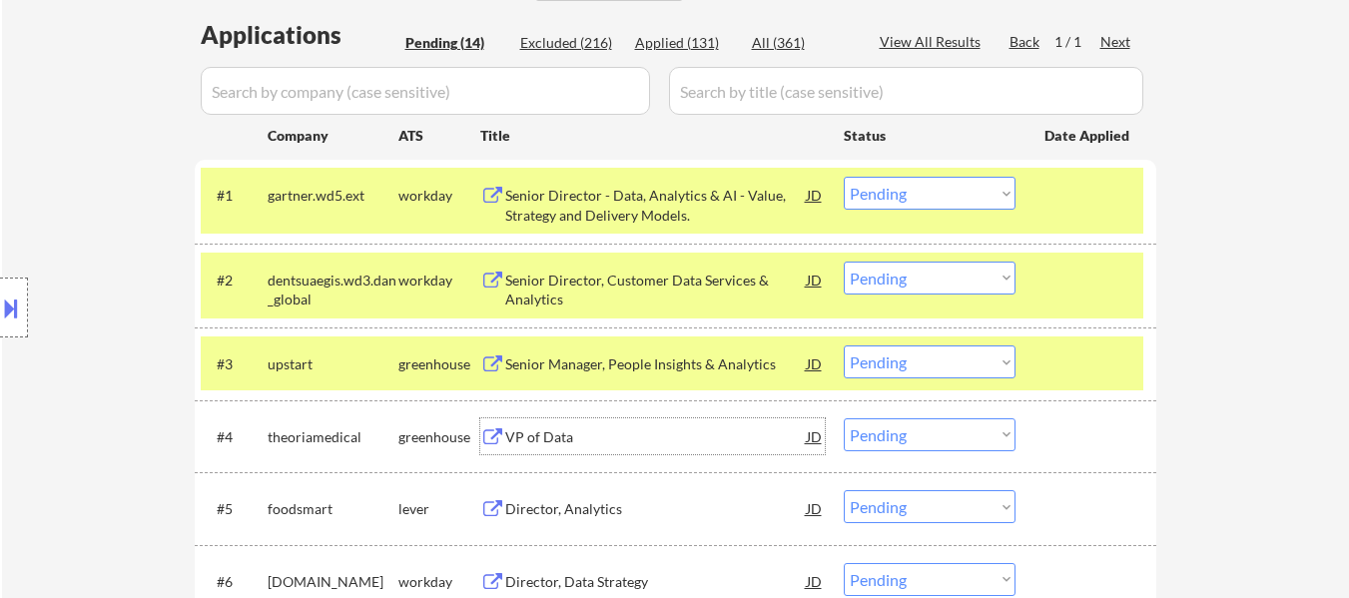
click at [562, 438] on div "VP of Data" at bounding box center [655, 437] width 301 height 20
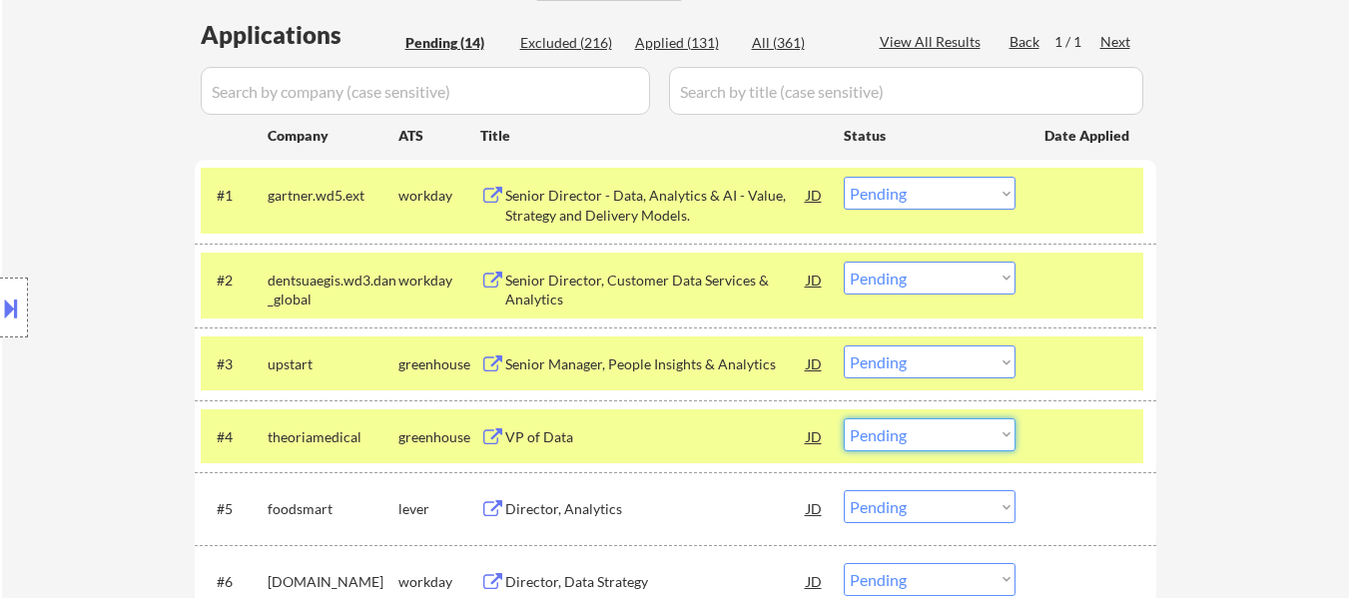
click at [905, 431] on select "Choose an option... Pending Applied Excluded (Questions) Excluded (Expired) Exc…" at bounding box center [929, 434] width 172 height 33
click at [843, 418] on select "Choose an option... Pending Applied Excluded (Questions) Excluded (Expired) Exc…" at bounding box center [929, 434] width 172 height 33
select select ""pending""
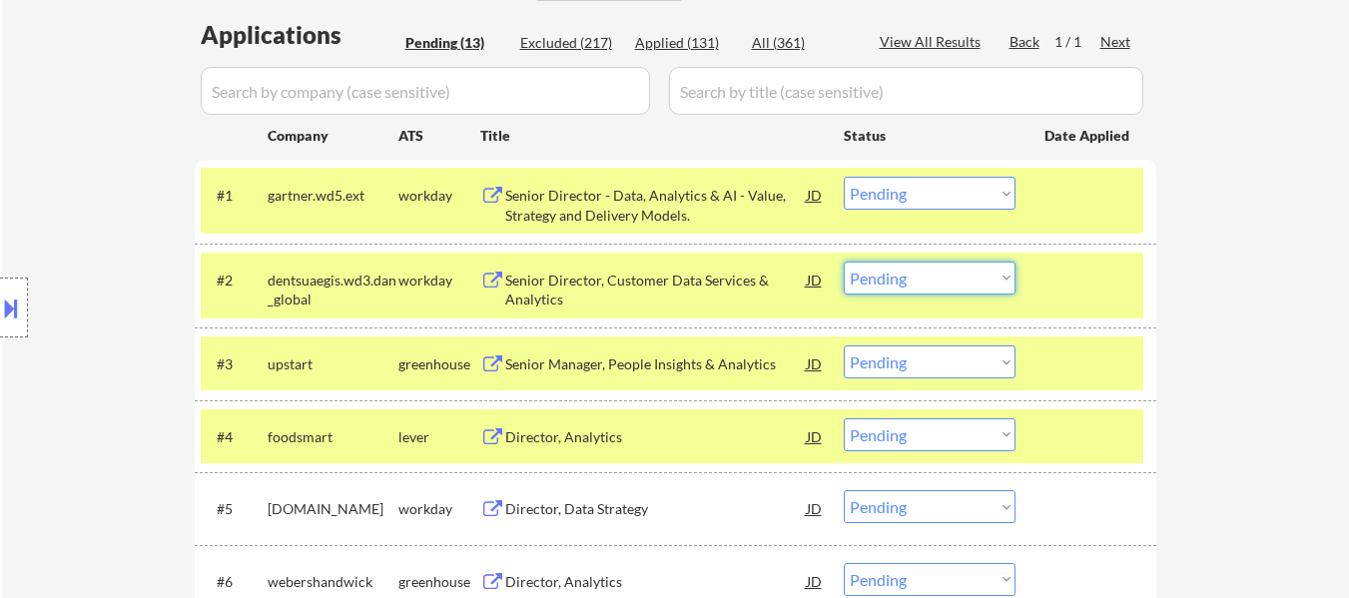
click at [887, 279] on select "Choose an option... Pending Applied Excluded (Questions) Excluded (Expired) Exc…" at bounding box center [929, 278] width 172 height 33
click at [843, 262] on select "Choose an option... Pending Applied Excluded (Questions) Excluded (Expired) Exc…" at bounding box center [929, 278] width 172 height 33
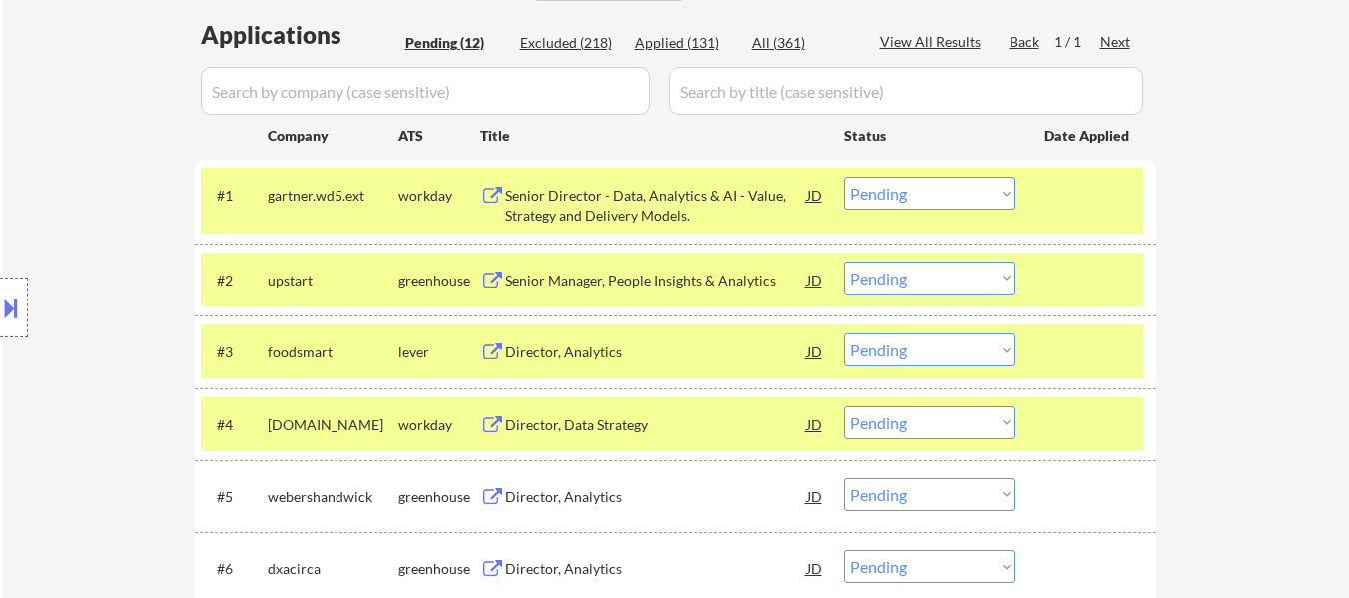
click at [932, 282] on select "Choose an option... Pending Applied Excluded (Questions) Excluded (Expired) Exc…" at bounding box center [929, 278] width 172 height 33
click at [843, 262] on select "Choose an option... Pending Applied Excluded (Questions) Excluded (Expired) Exc…" at bounding box center [929, 278] width 172 height 33
select select ""pending""
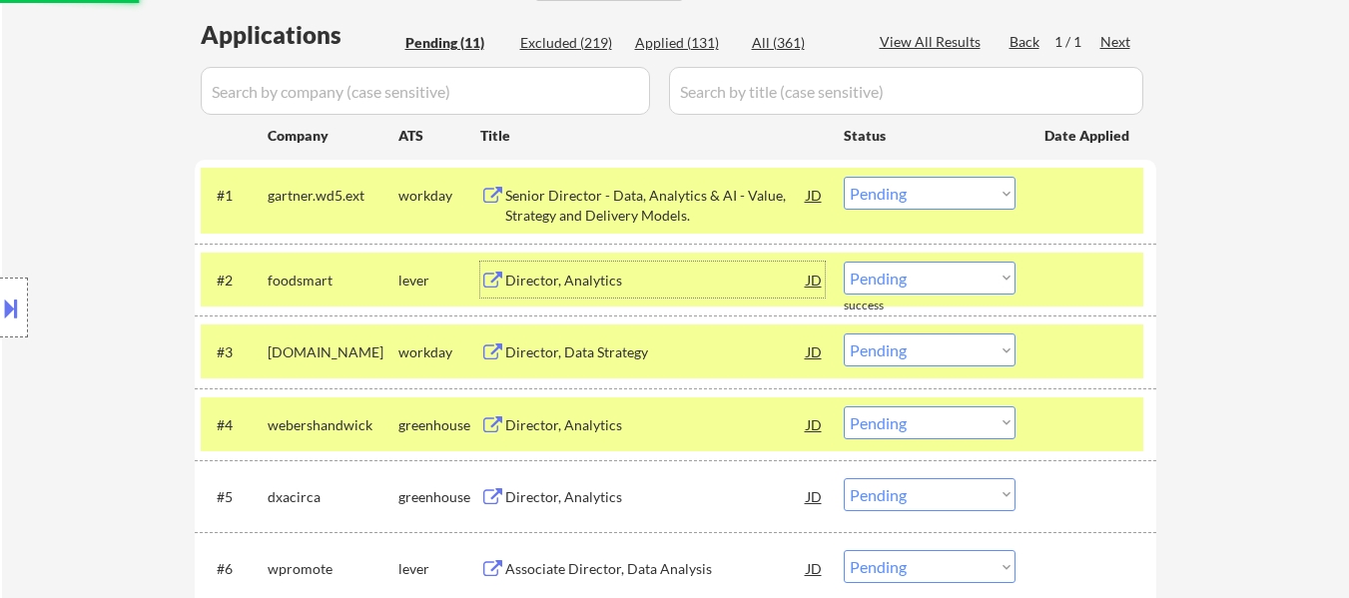
click at [673, 276] on div "Director, Analytics" at bounding box center [655, 281] width 301 height 20
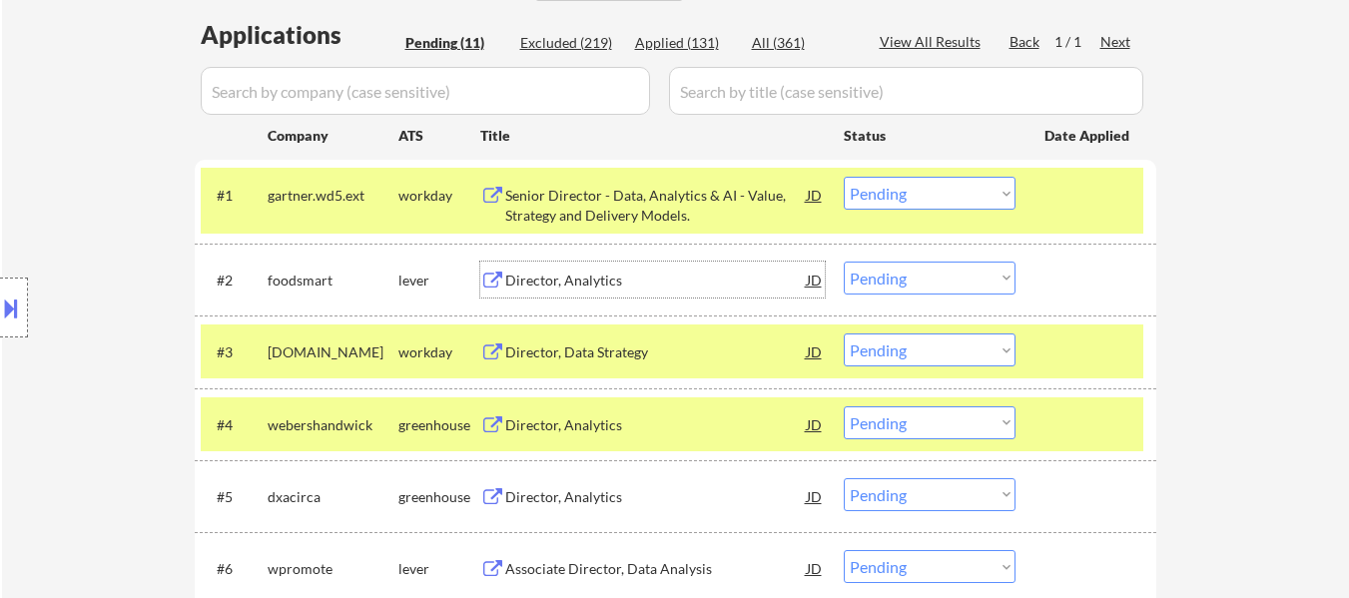
click at [914, 196] on select "Choose an option... Pending Applied Excluded (Questions) Excluded (Expired) Exc…" at bounding box center [929, 193] width 172 height 33
click at [843, 177] on select "Choose an option... Pending Applied Excluded (Questions) Excluded (Expired) Exc…" at bounding box center [929, 193] width 172 height 33
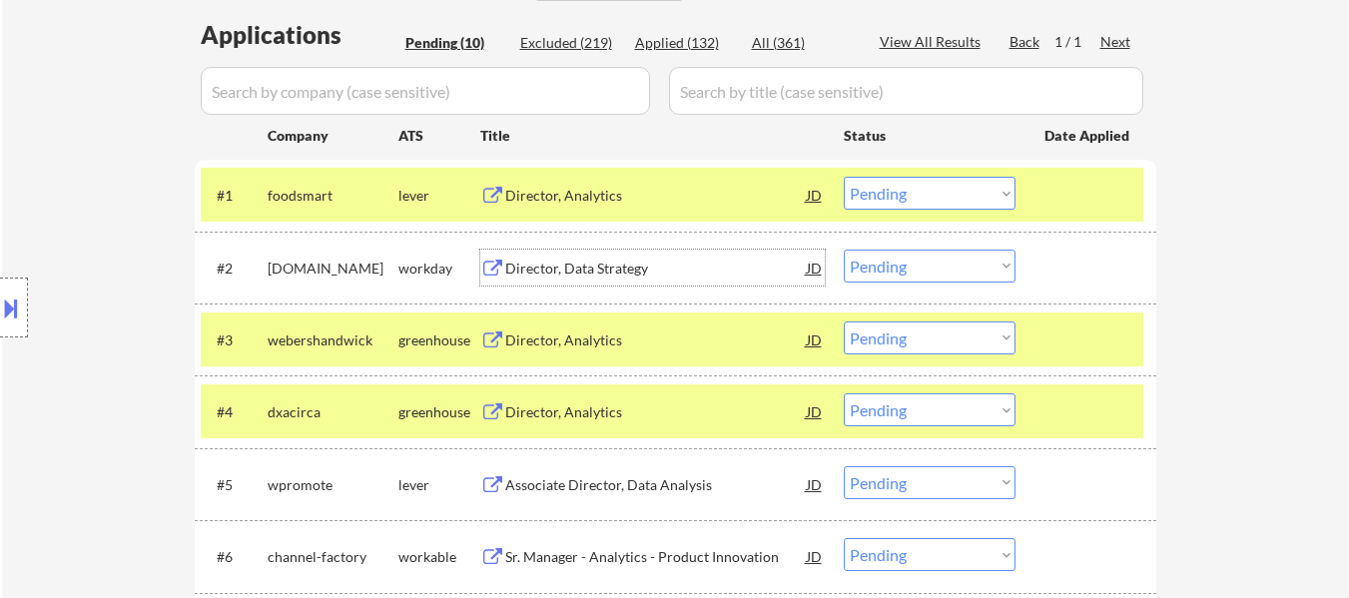
click at [623, 271] on div "Director, Data Strategy" at bounding box center [655, 269] width 301 height 20
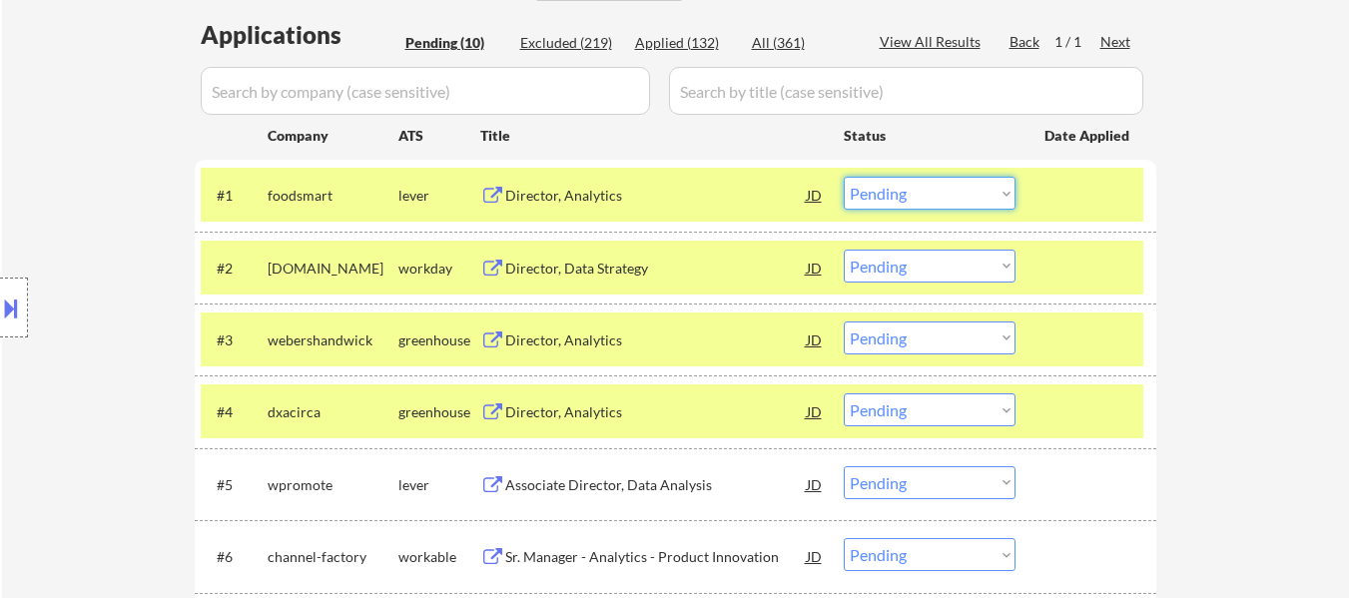
click at [997, 198] on select "Choose an option... Pending Applied Excluded (Questions) Excluded (Expired) Exc…" at bounding box center [929, 193] width 172 height 33
click at [843, 177] on select "Choose an option... Pending Applied Excluded (Questions) Excluded (Expired) Exc…" at bounding box center [929, 193] width 172 height 33
select select ""pending""
